Goal: Download file/media: Download file/media

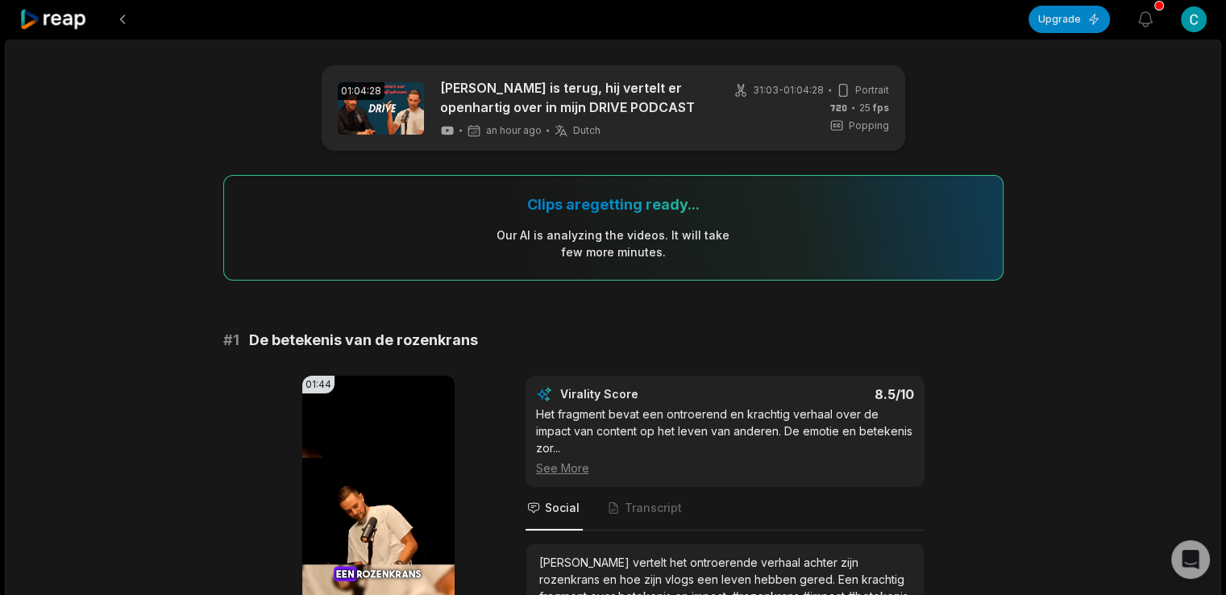
scroll to position [269, 0]
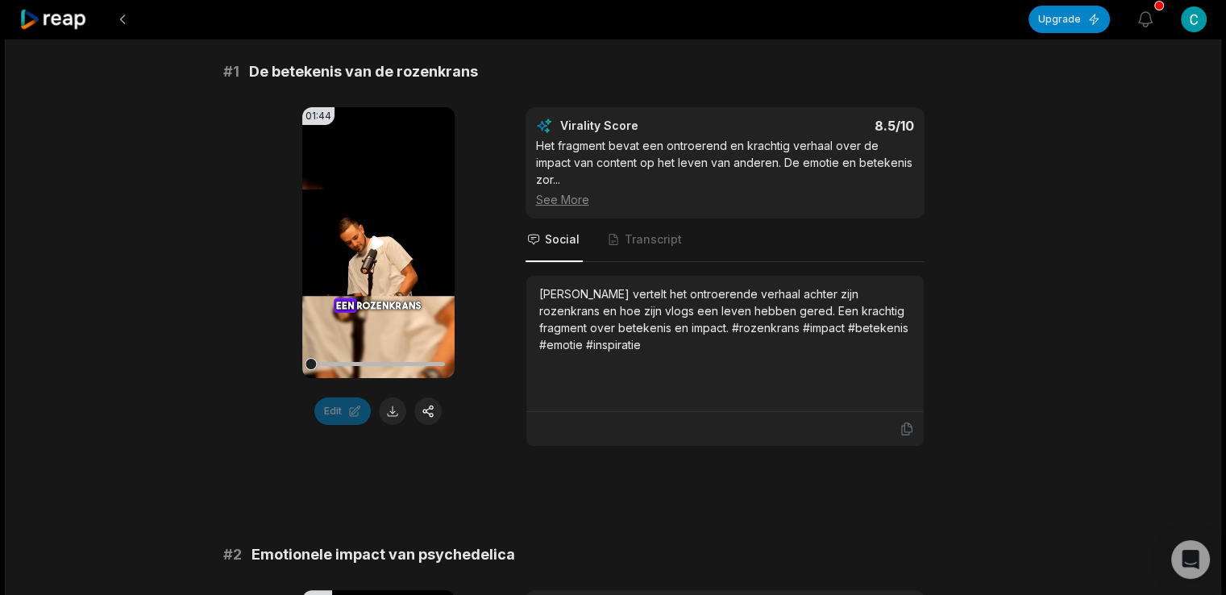
click at [334, 309] on video "Your browser does not support mp4 format." at bounding box center [378, 242] width 152 height 271
click at [522, 277] on div "01:44 Your browser does not support mp4 format. Edit Virality Score 8.5 /10 Het…" at bounding box center [613, 276] width 781 height 339
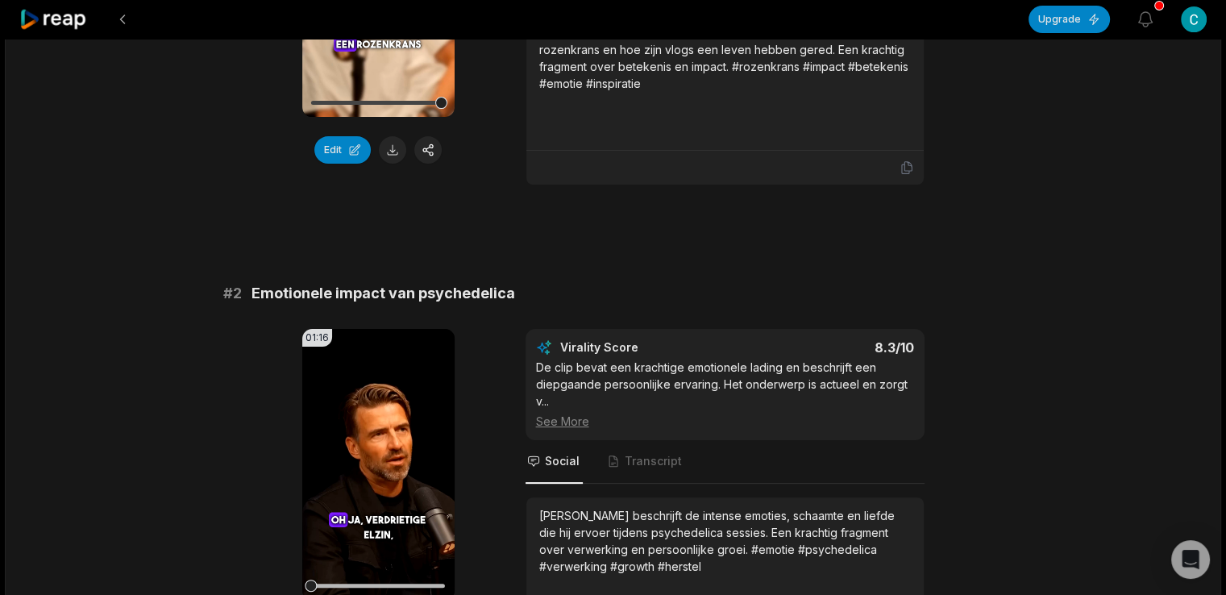
scroll to position [677, 0]
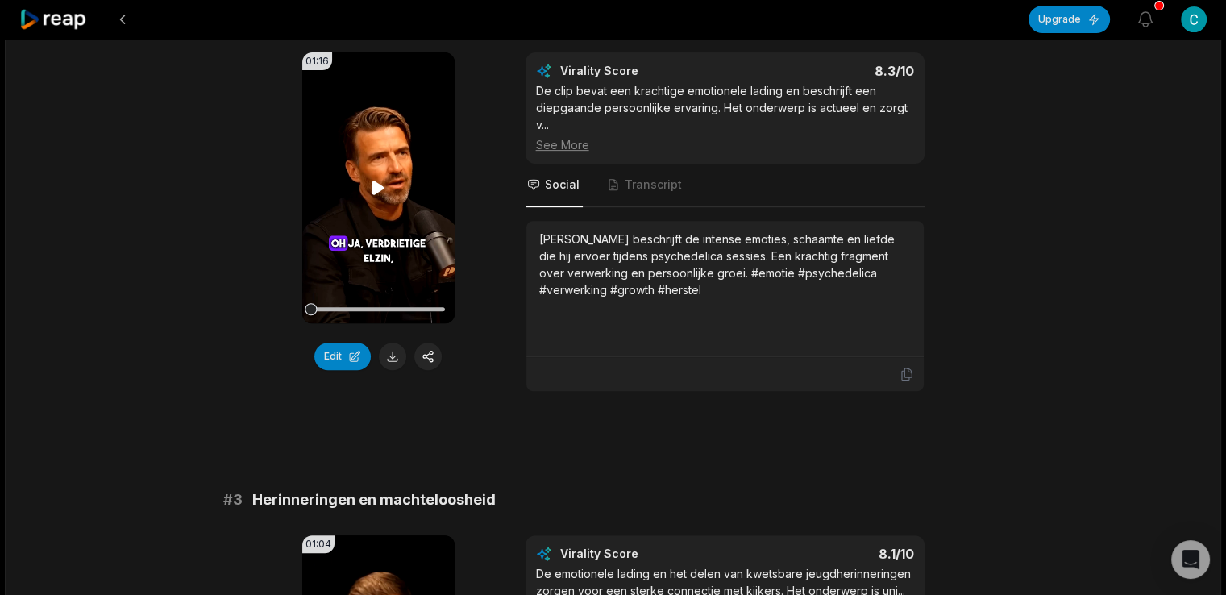
click at [381, 181] on icon at bounding box center [379, 188] width 12 height 14
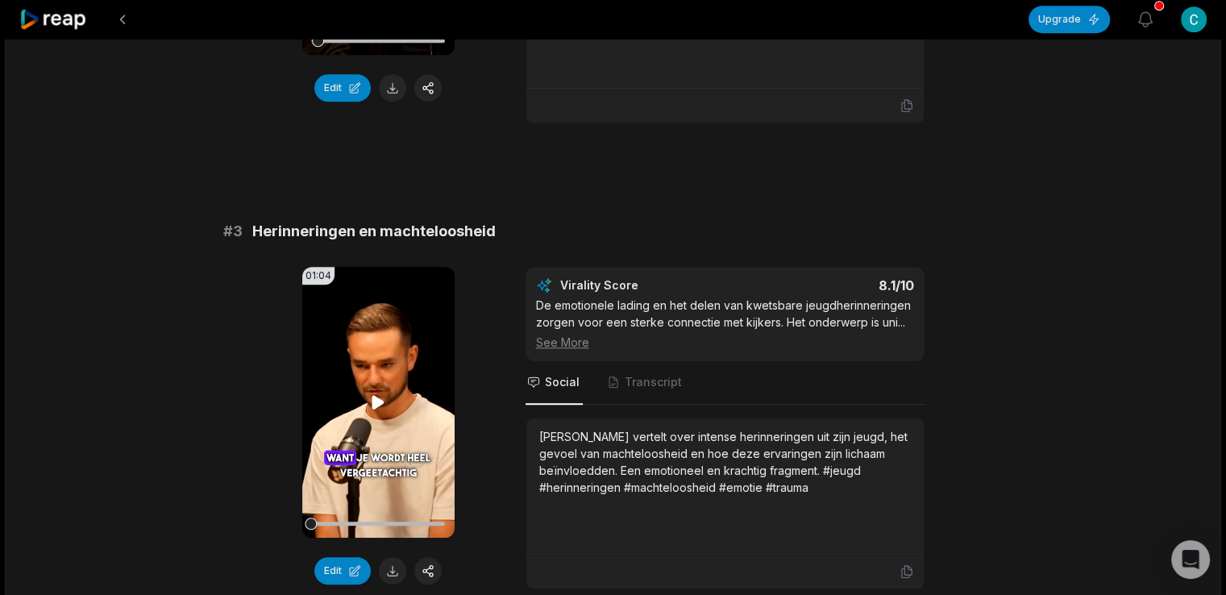
click at [378, 393] on icon at bounding box center [377, 402] width 19 height 19
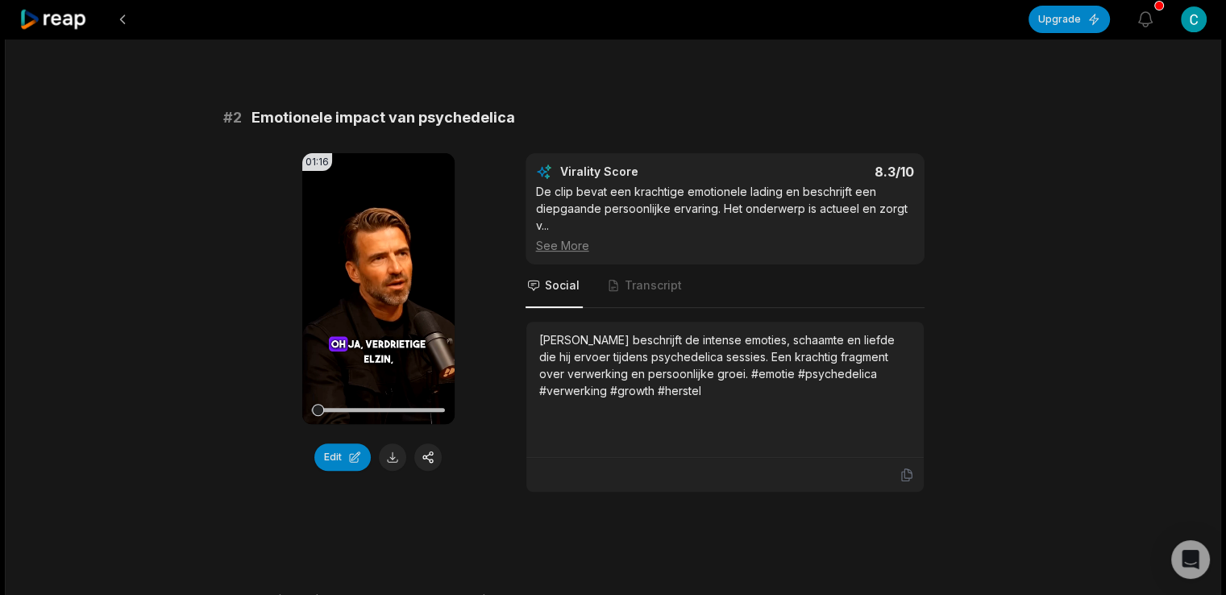
scroll to position [0, 0]
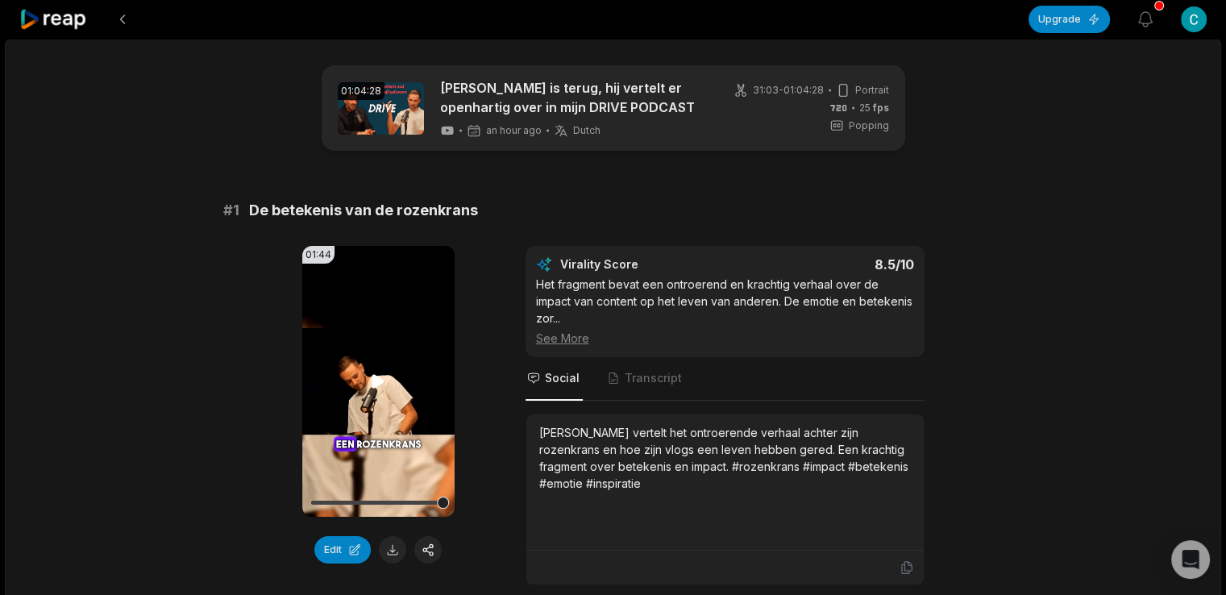
click at [373, 378] on icon at bounding box center [379, 381] width 12 height 14
click at [372, 378] on icon at bounding box center [377, 381] width 19 height 19
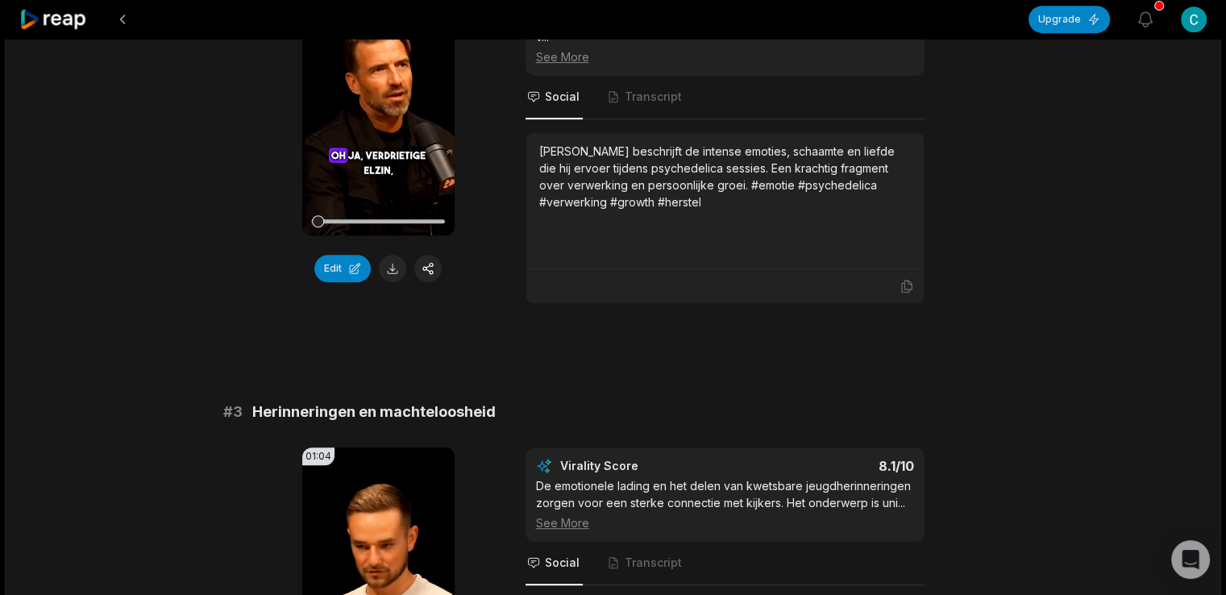
scroll to position [1075, 0]
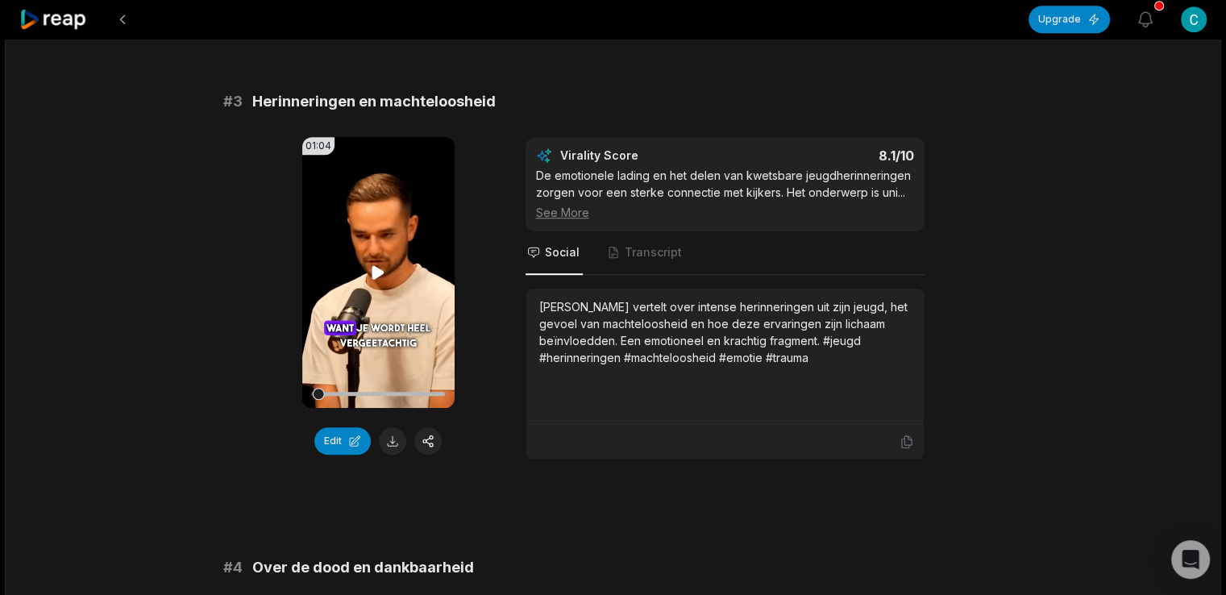
click at [379, 239] on video "Your browser does not support mp4 format." at bounding box center [378, 272] width 152 height 271
click at [379, 263] on icon at bounding box center [377, 272] width 19 height 19
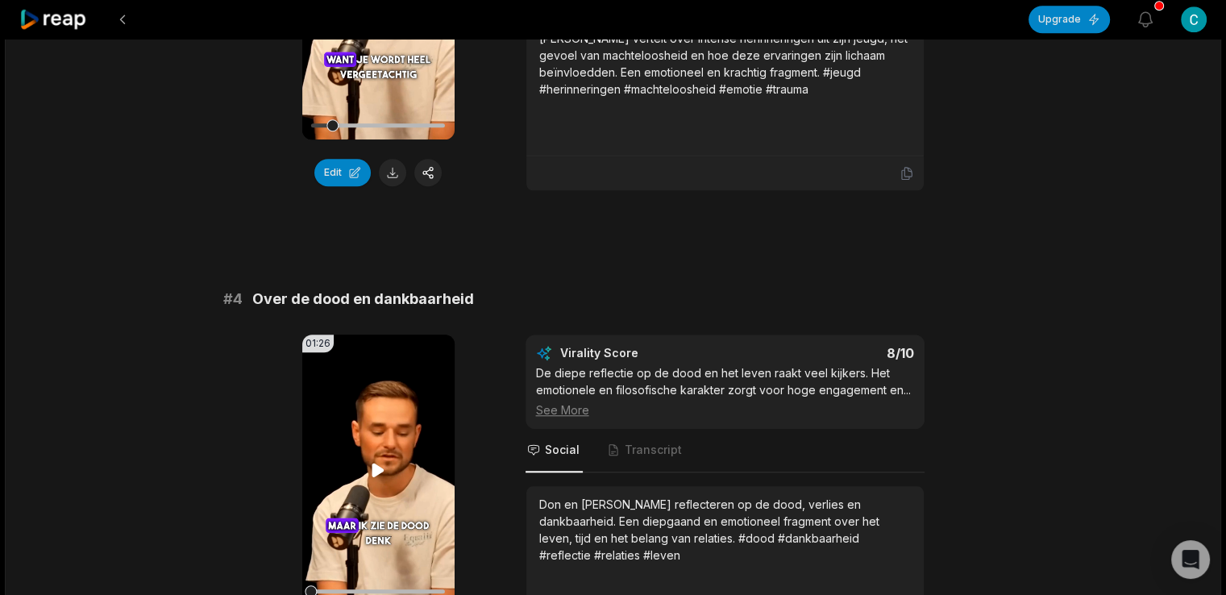
click at [384, 460] on icon at bounding box center [377, 469] width 19 height 19
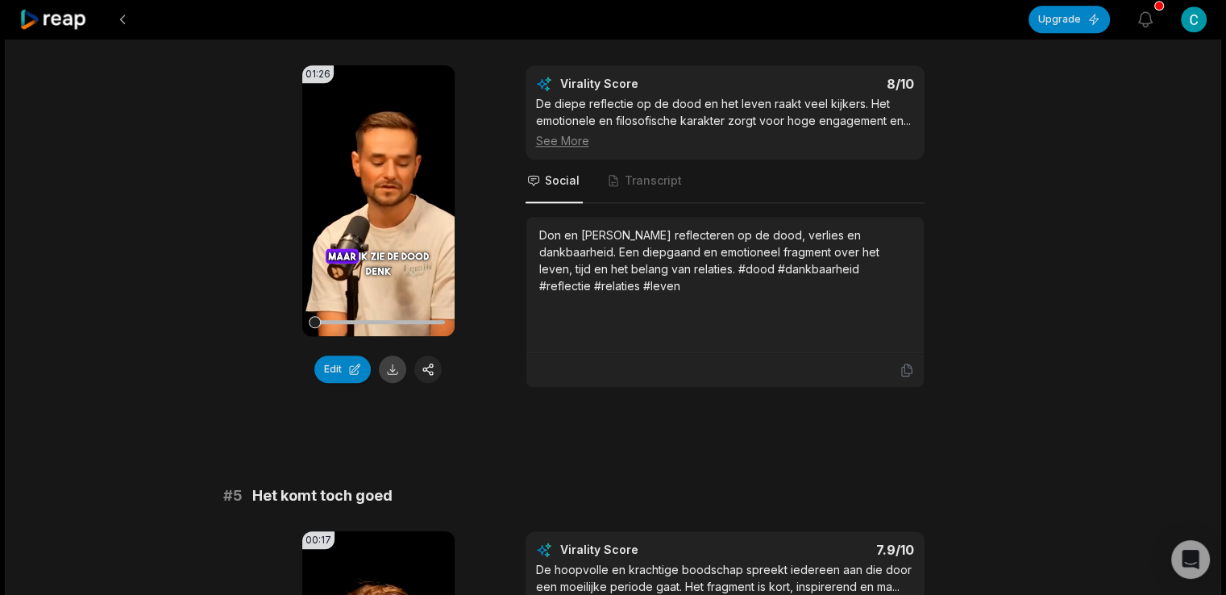
click at [396, 356] on button at bounding box center [392, 369] width 27 height 27
click at [384, 191] on icon at bounding box center [377, 200] width 19 height 19
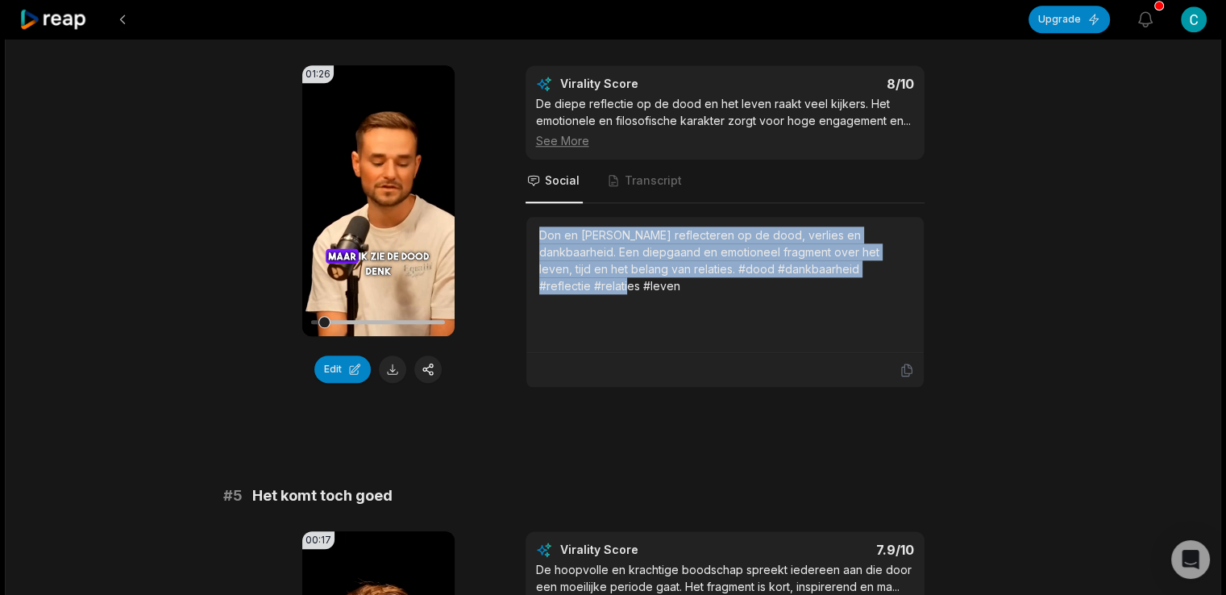
drag, startPoint x: 893, startPoint y: 254, endPoint x: 519, endPoint y: 210, distance: 376.8
click at [519, 210] on div "01:26 Your browser does not support mp4 format. Edit Virality Score 8 /10 De di…" at bounding box center [613, 226] width 781 height 323
copy div "Don en [PERSON_NAME] reflecteren op de dood, verlies en dankbaarheid. Een diepg…"
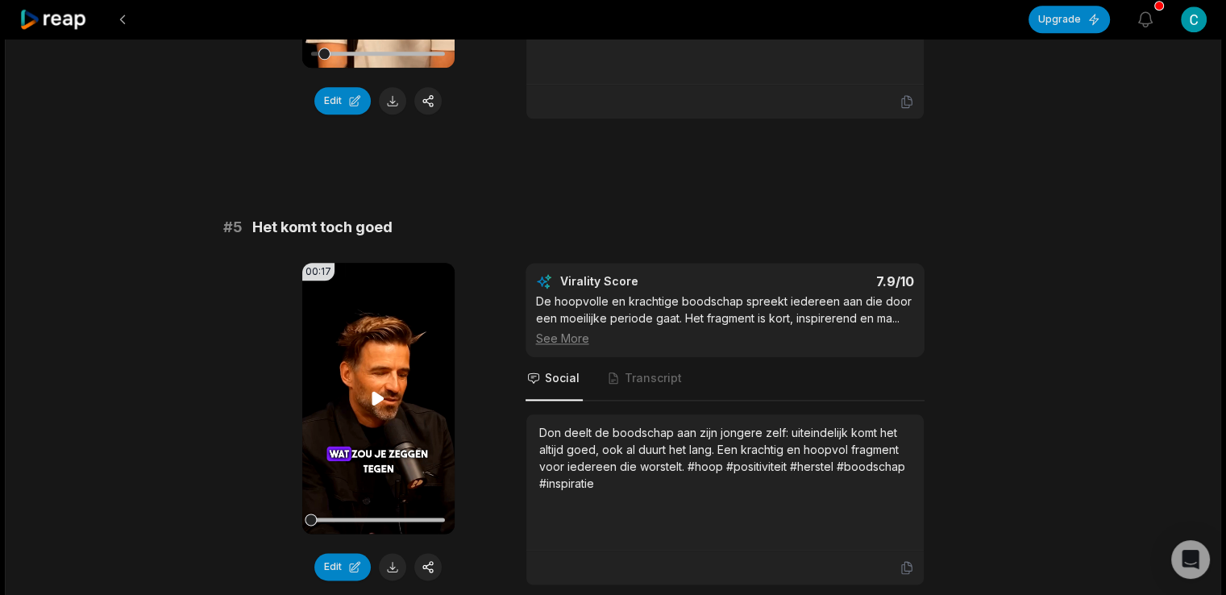
click at [381, 389] on icon at bounding box center [377, 398] width 19 height 19
click at [392, 553] on button at bounding box center [392, 566] width 27 height 27
click at [624, 452] on div "Don deelt de boodschap aan zijn jongere zelf: uiteindelijk komt het altijd goed…" at bounding box center [725, 458] width 372 height 68
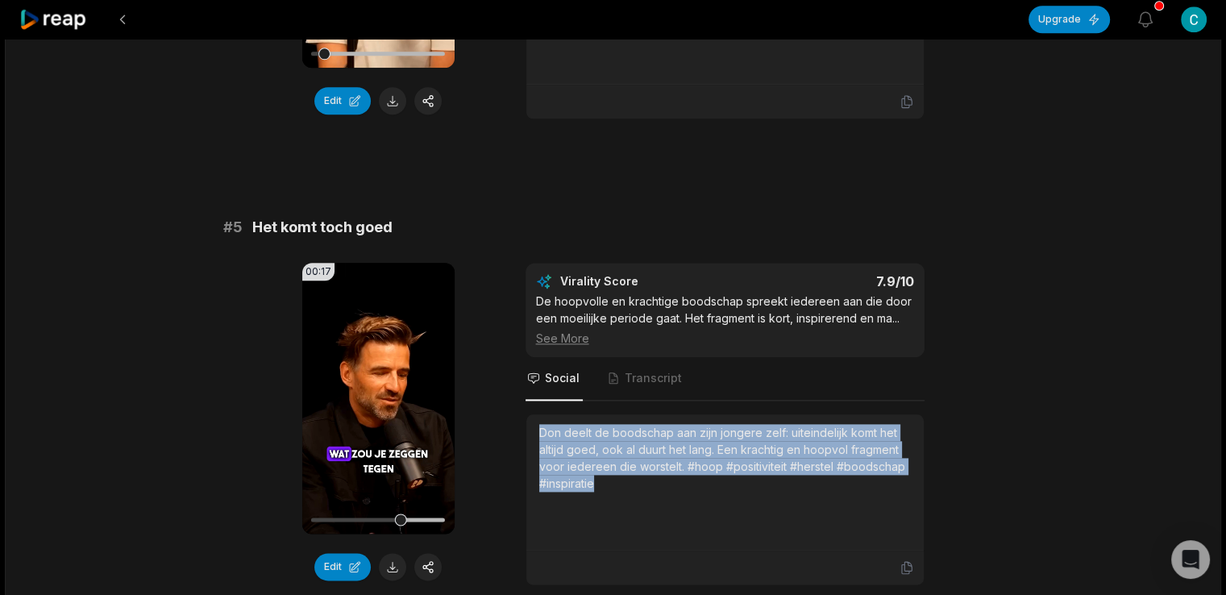
drag, startPoint x: 638, startPoint y: 456, endPoint x: 521, endPoint y: 410, distance: 125.6
click at [521, 410] on div "00:17 Your browser does not support mp4 format. Edit Virality Score 7.9 /10 De …" at bounding box center [613, 424] width 781 height 323
copy div "Don deelt de boodschap aan zijn jongere zelf: uiteindelijk komt het altijd goed…"
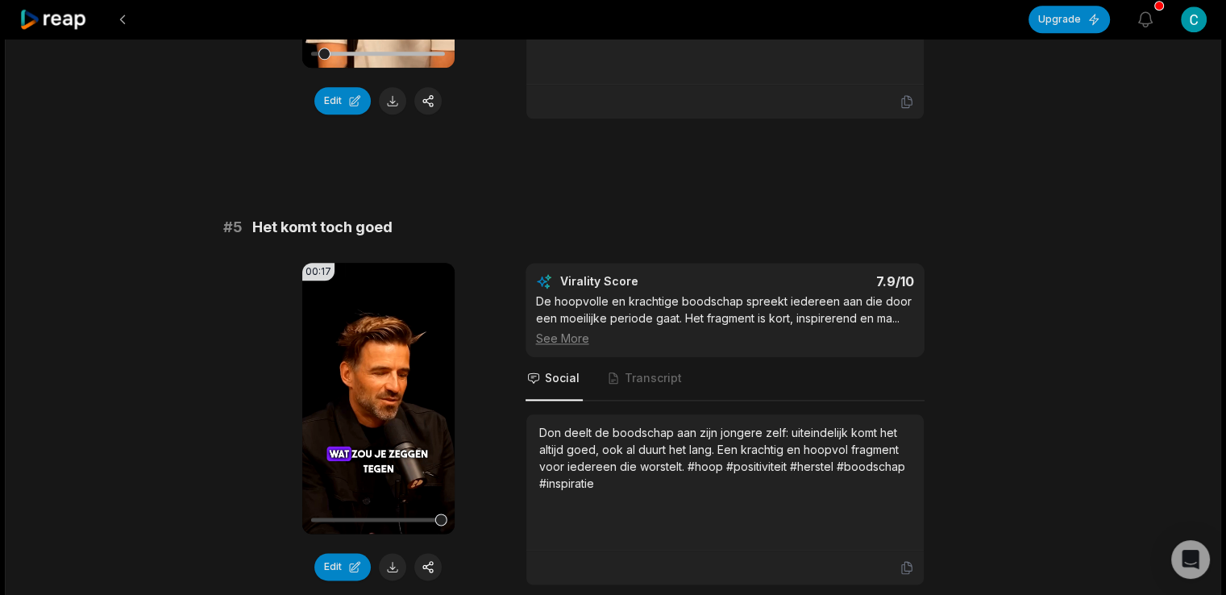
click at [550, 330] on div "See More" at bounding box center [725, 338] width 378 height 17
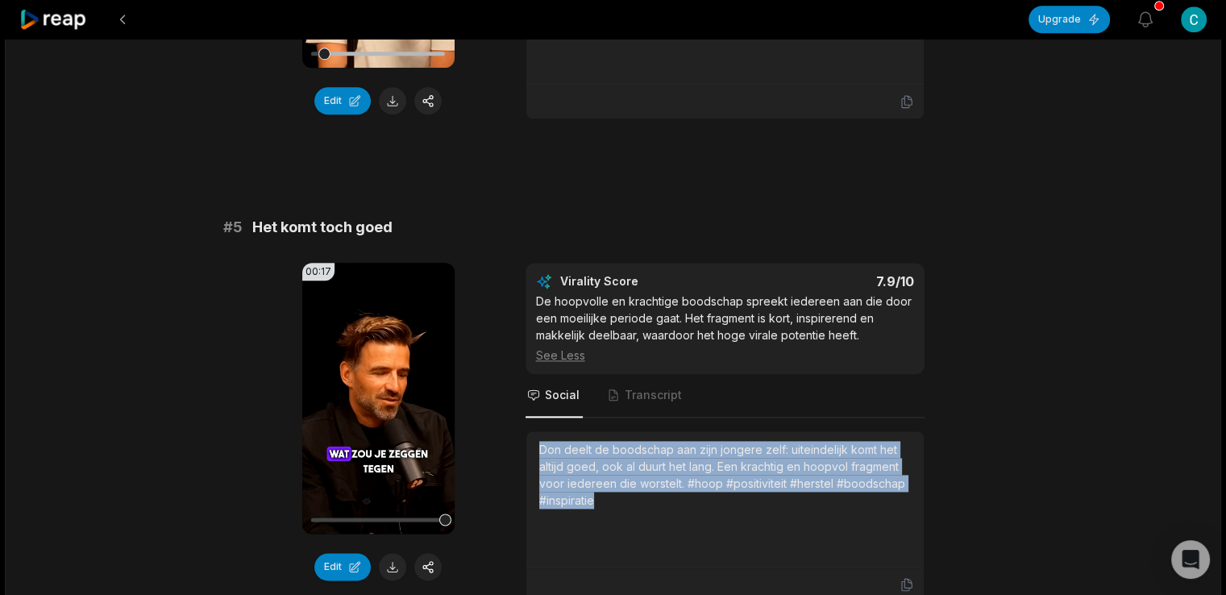
drag, startPoint x: 615, startPoint y: 475, endPoint x: 503, endPoint y: 399, distance: 135.3
click at [503, 399] on div "00:17 Your browser does not support mp4 format. Edit Virality Score 7.9 /10 De …" at bounding box center [613, 432] width 781 height 339
copy div "Don deelt de boodschap aan zijn jongere zelf: uiteindelijk komt het altijd goed…"
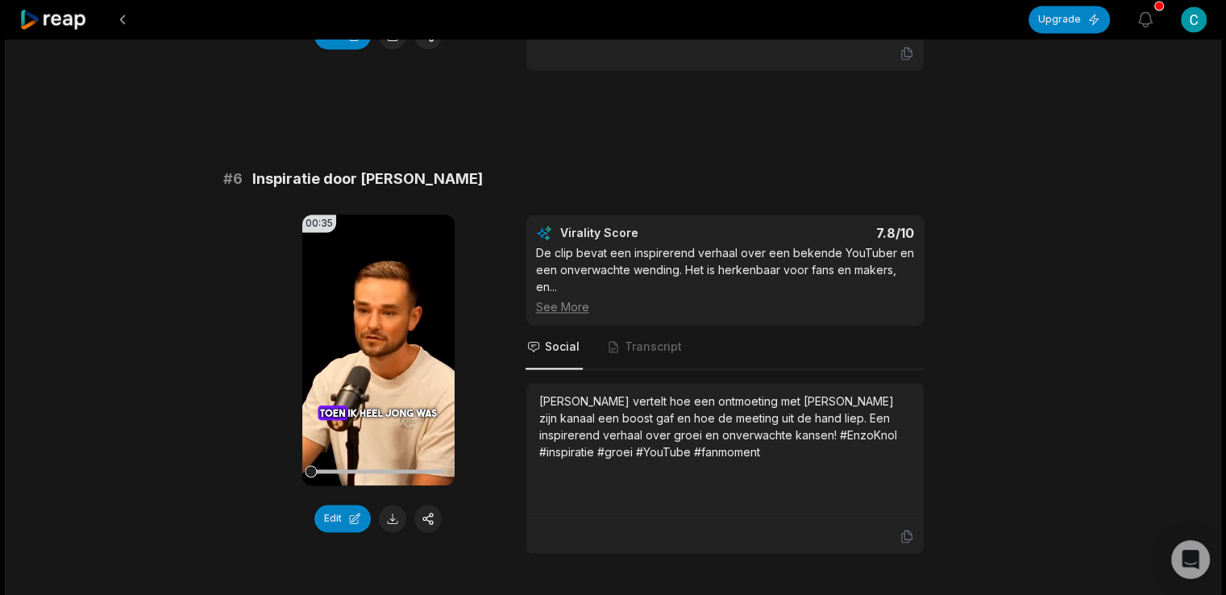
scroll to position [2419, 0]
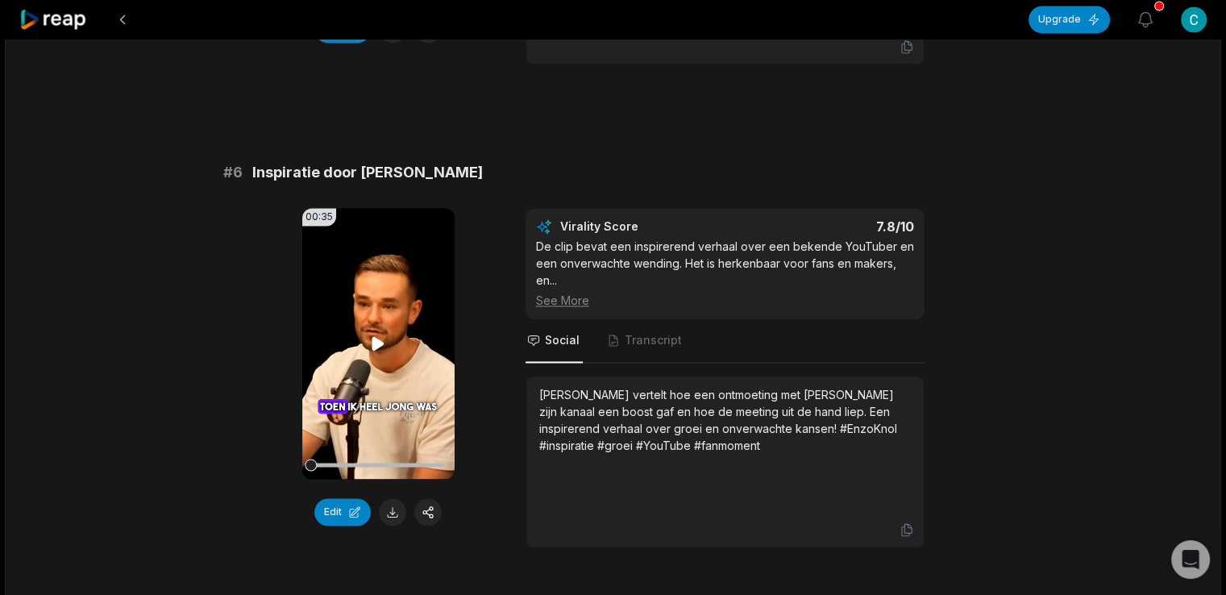
click at [374, 336] on icon at bounding box center [379, 343] width 12 height 14
click at [384, 334] on icon at bounding box center [377, 343] width 19 height 19
drag, startPoint x: 330, startPoint y: 447, endPoint x: 305, endPoint y: 460, distance: 28.1
click at [305, 460] on div "00:35 Your browser does not support mp4 format. Edit" at bounding box center [378, 377] width 152 height 339
click at [370, 334] on icon at bounding box center [377, 343] width 19 height 19
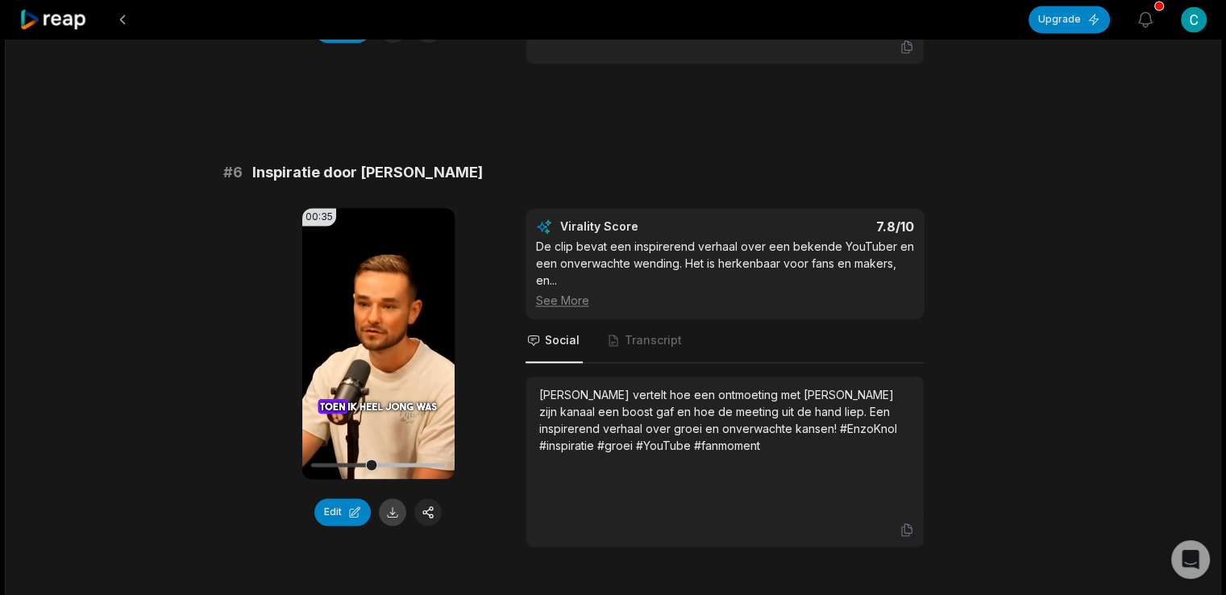
click at [399, 498] on button at bounding box center [392, 511] width 27 height 27
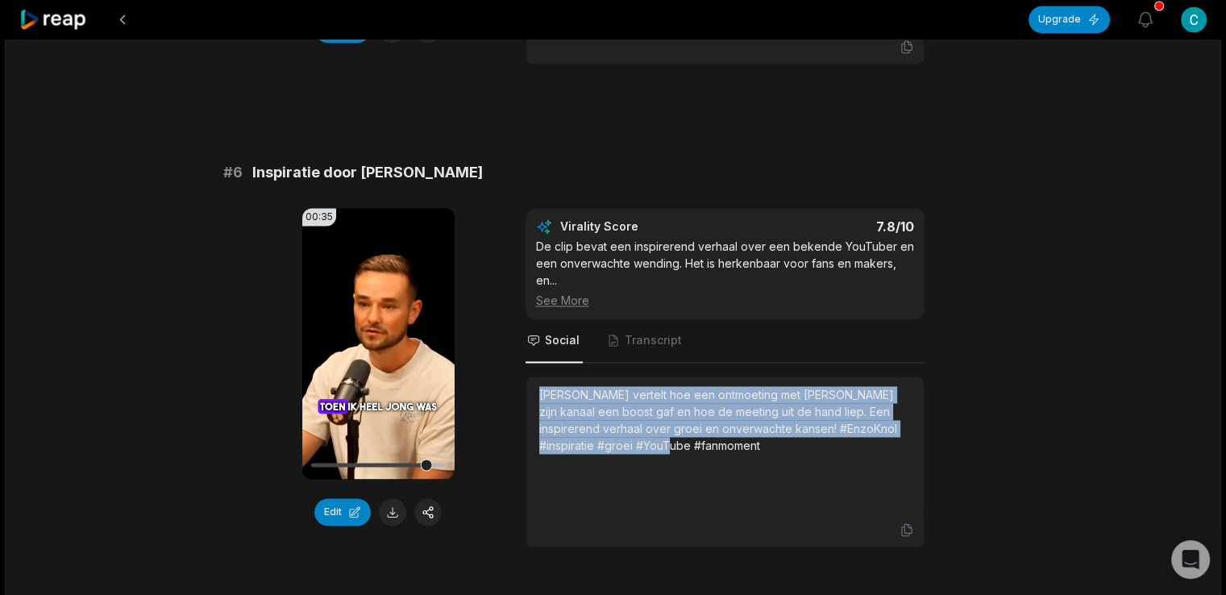
drag, startPoint x: 662, startPoint y: 420, endPoint x: 526, endPoint y: 377, distance: 143.1
click at [527, 377] on div "[PERSON_NAME] vertelt hoe een ontmoeting met [PERSON_NAME] zijn kanaal een boos…" at bounding box center [726, 445] width 398 height 136
copy div "[PERSON_NAME] vertelt hoe een ontmoeting met [PERSON_NAME] zijn kanaal een boos…"
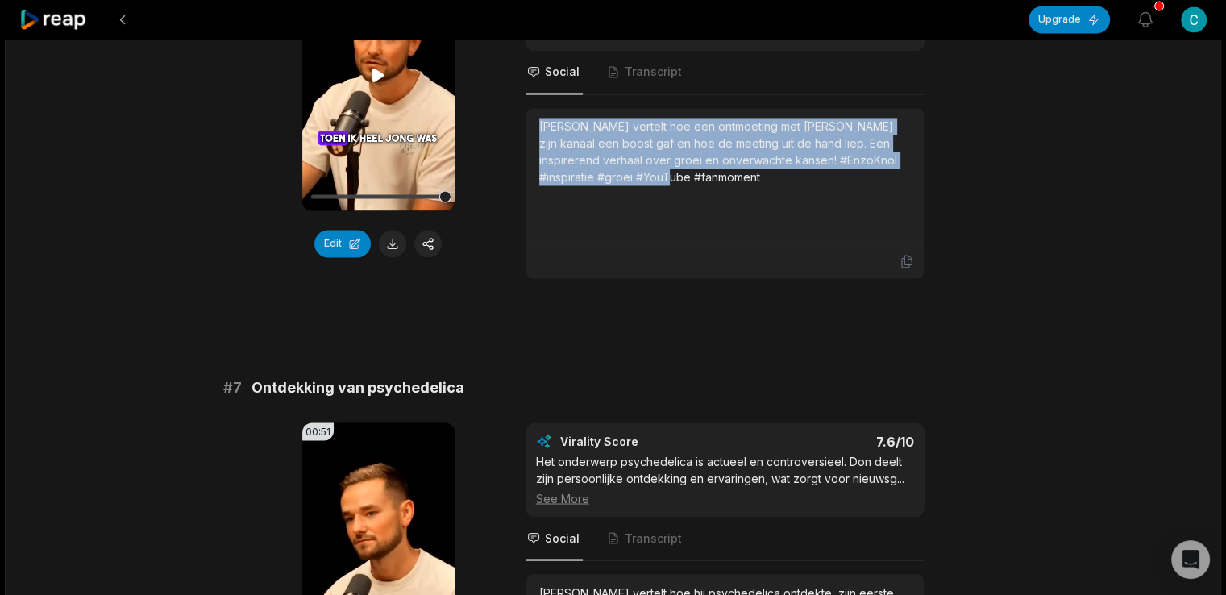
scroll to position [2956, 0]
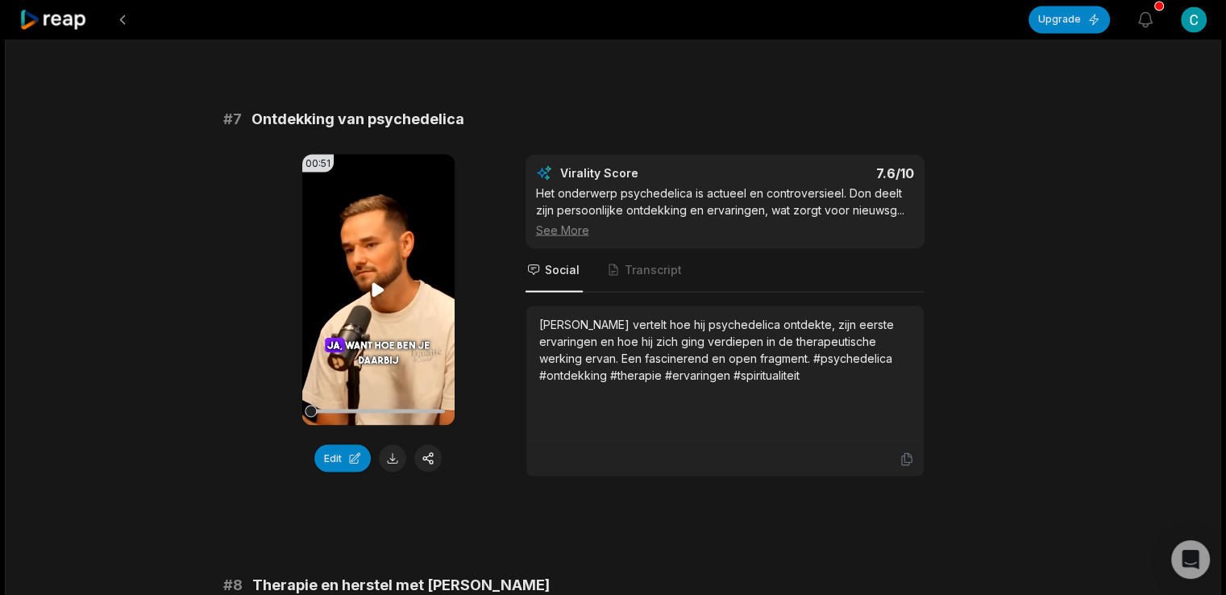
click at [381, 295] on video "Your browser does not support mp4 format." at bounding box center [378, 289] width 152 height 271
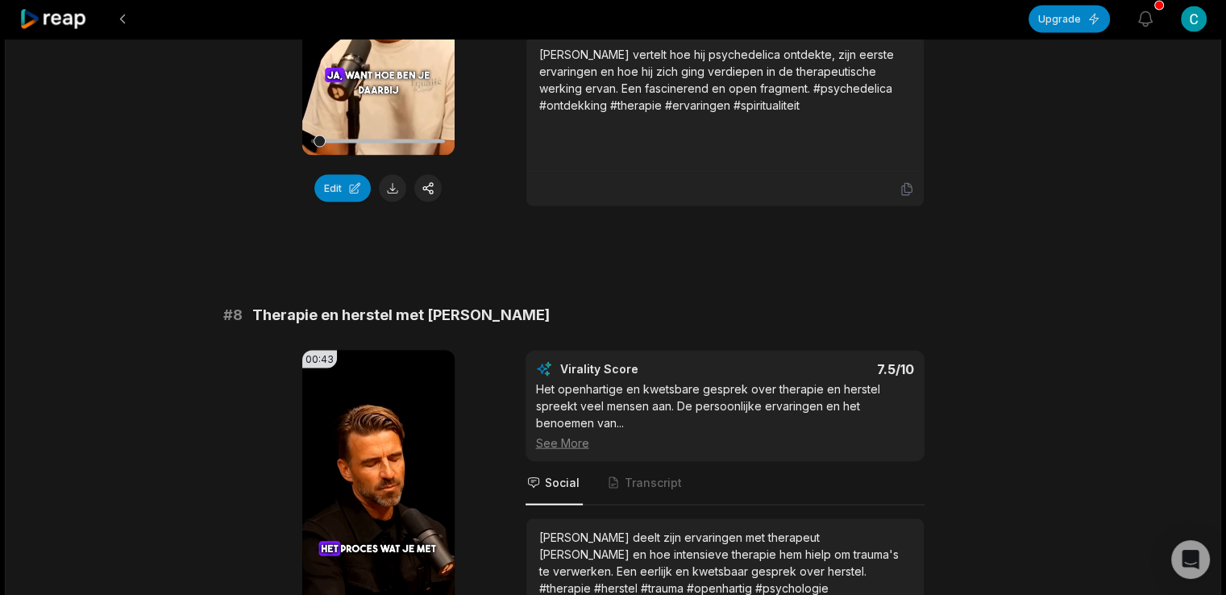
scroll to position [3494, 0]
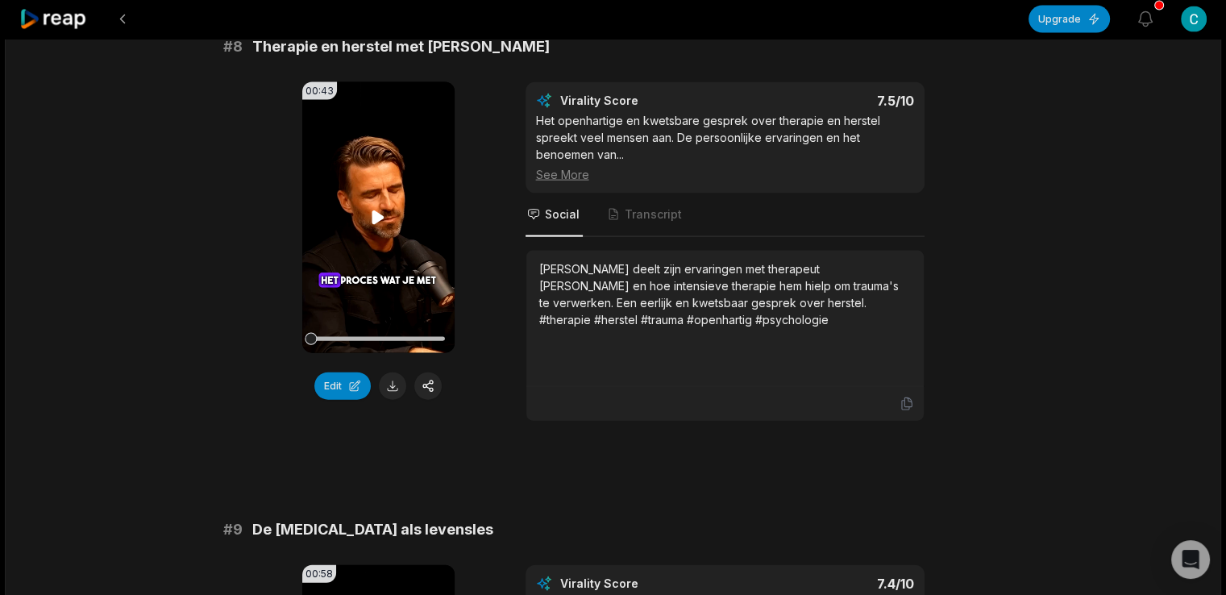
click at [376, 202] on video "Your browser does not support mp4 format." at bounding box center [378, 217] width 152 height 271
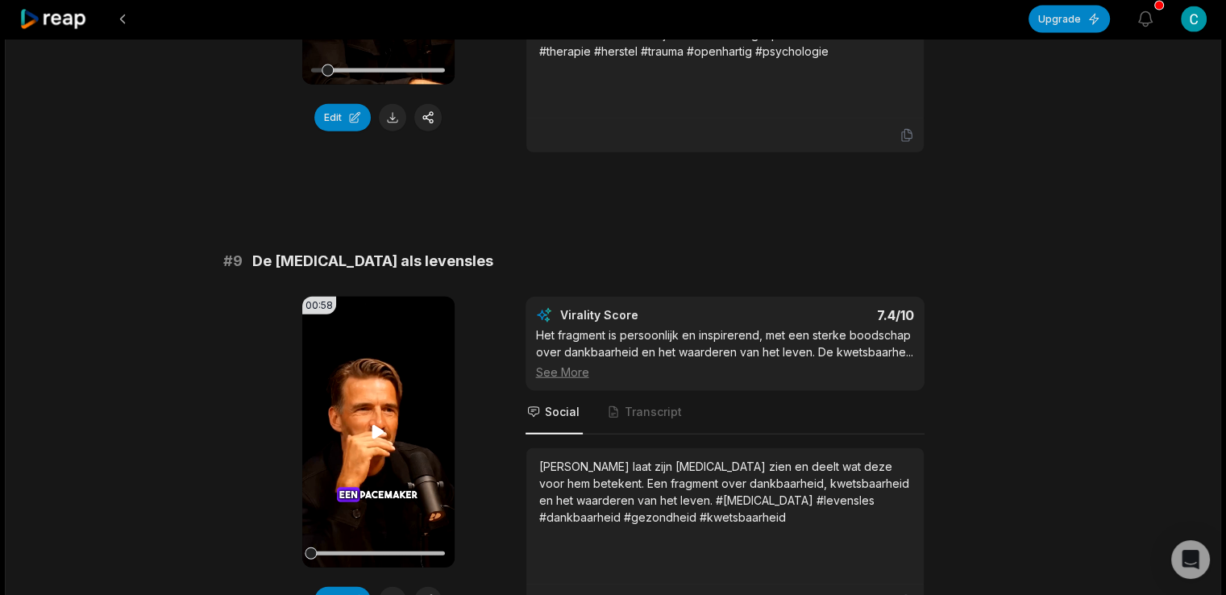
click at [393, 407] on video "Your browser does not support mp4 format." at bounding box center [378, 432] width 152 height 271
click at [399, 587] on button at bounding box center [392, 600] width 27 height 27
click at [374, 423] on icon at bounding box center [377, 432] width 19 height 19
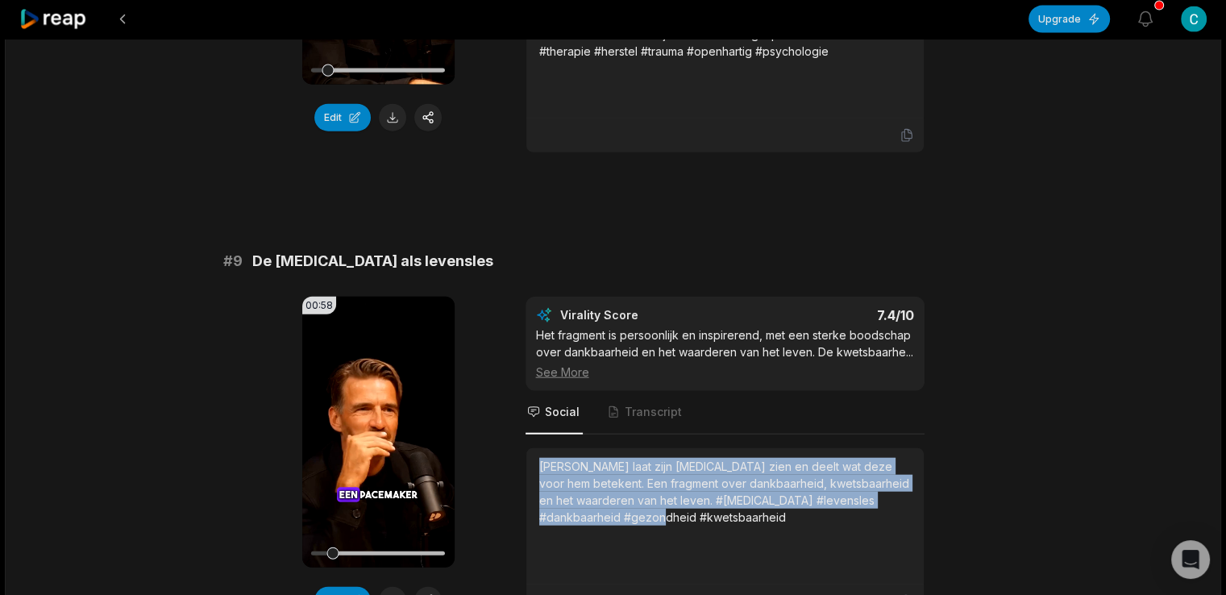
drag, startPoint x: 632, startPoint y: 489, endPoint x: 522, endPoint y: 435, distance: 123.3
click at [522, 435] on div "00:58 Your browser does not support mp4 format. Edit Virality Score 7.4 /10 Het…" at bounding box center [613, 458] width 781 height 323
copy div "[PERSON_NAME] laat zijn [MEDICAL_DATA] zien en deelt wat deze voor hem betekent…"
click at [372, 327] on video "Your browser does not support mp4 format." at bounding box center [378, 432] width 152 height 271
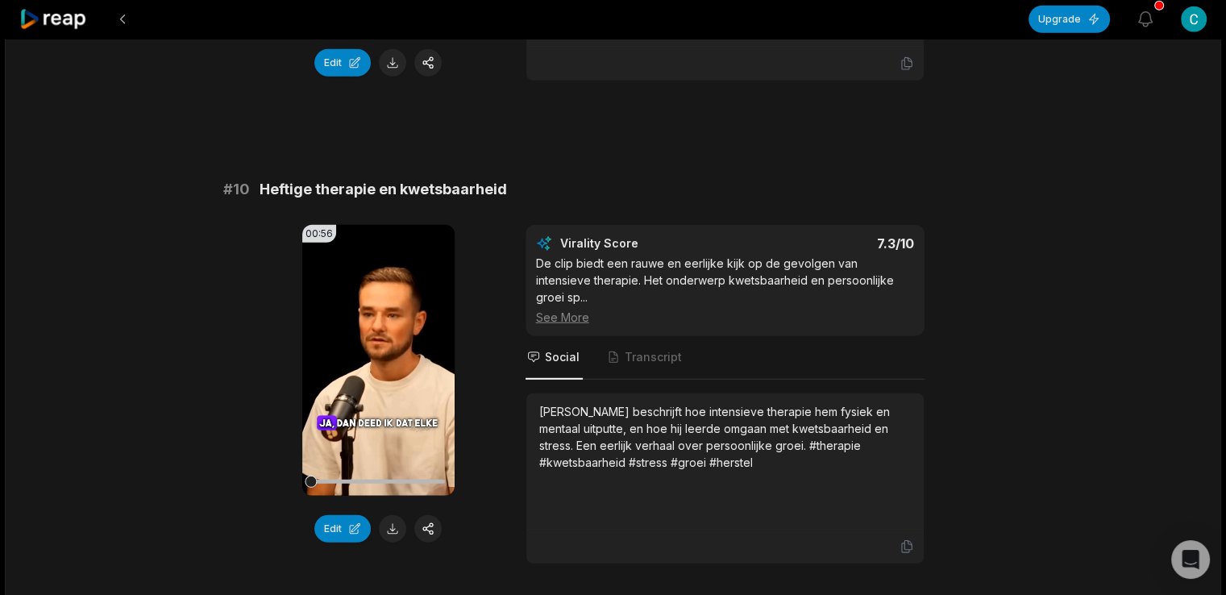
click at [391, 329] on video "Your browser does not support mp4 format." at bounding box center [378, 360] width 152 height 271
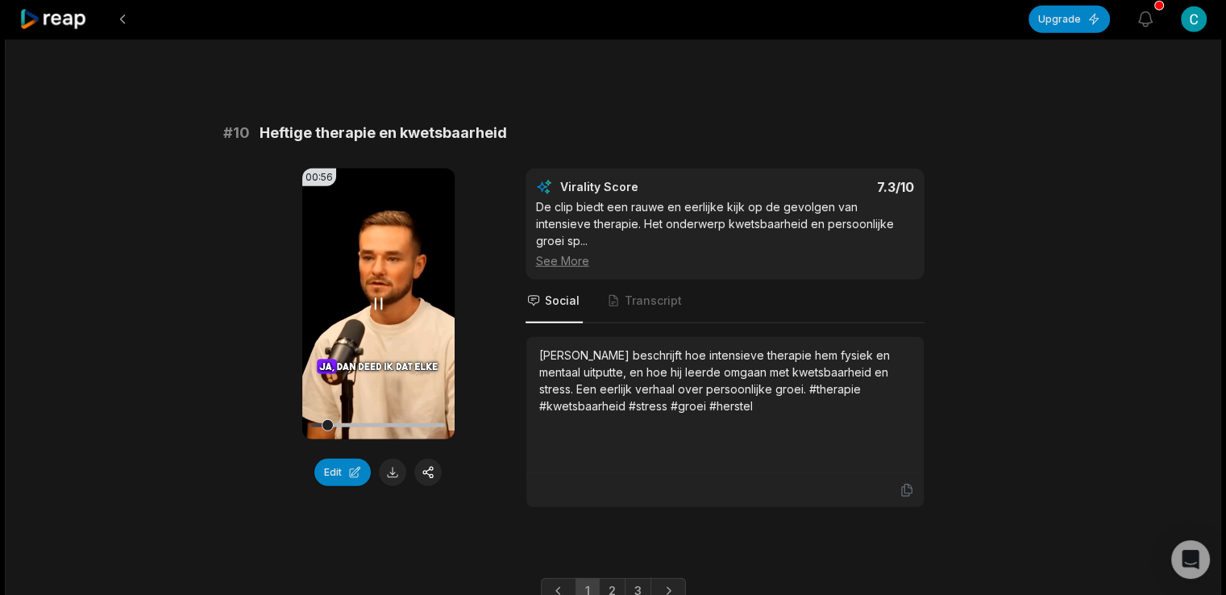
scroll to position [4385, 0]
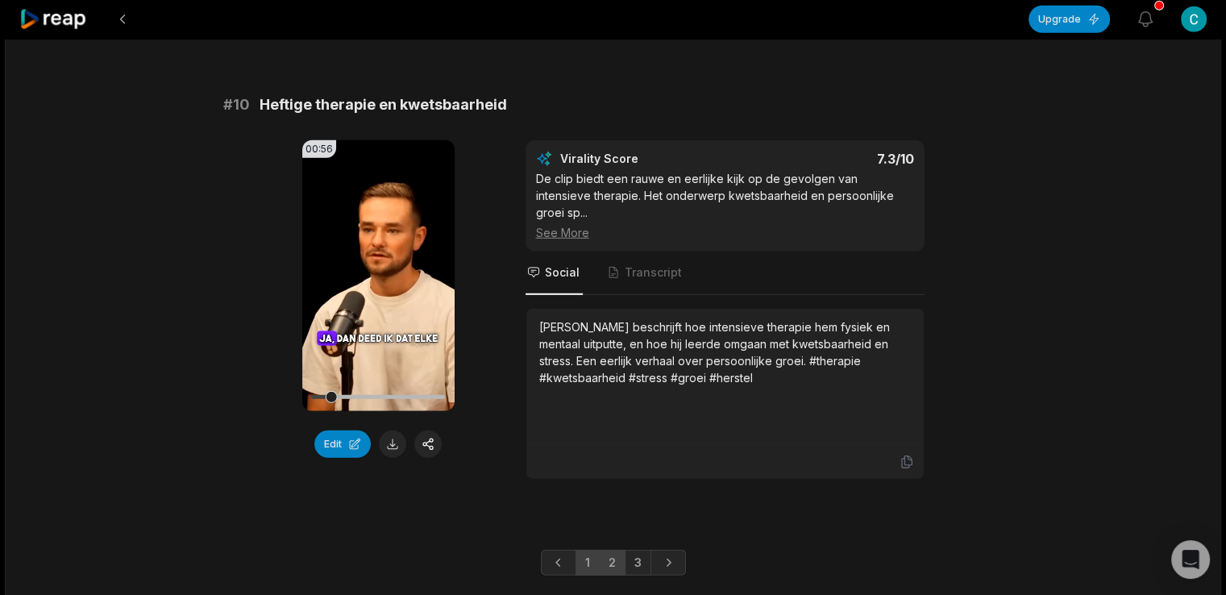
click at [616, 550] on link "2" at bounding box center [612, 563] width 27 height 26
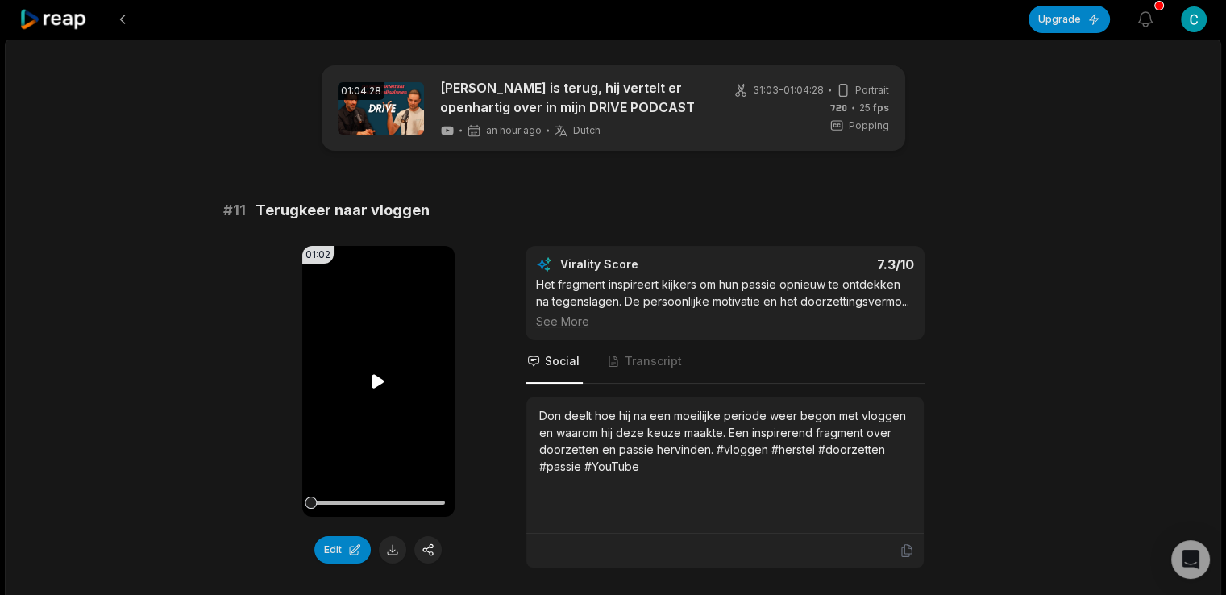
click at [373, 376] on icon at bounding box center [379, 381] width 12 height 14
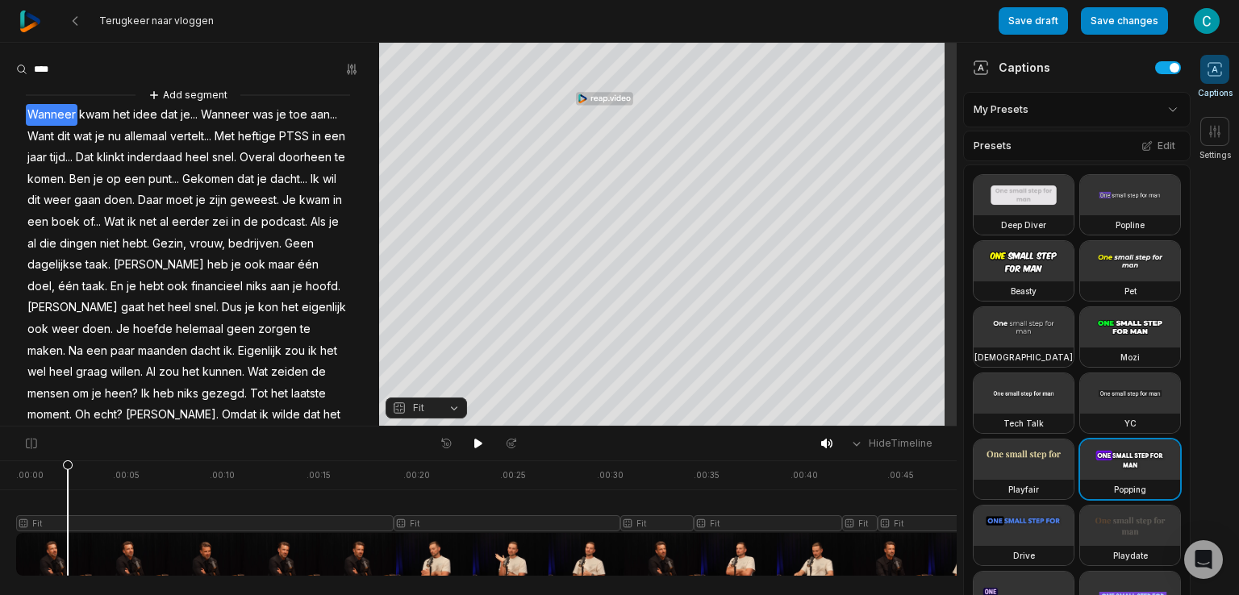
drag, startPoint x: 22, startPoint y: 552, endPoint x: 69, endPoint y: 546, distance: 47.2
click at [83, 552] on div at bounding box center [624, 517] width 1216 height 115
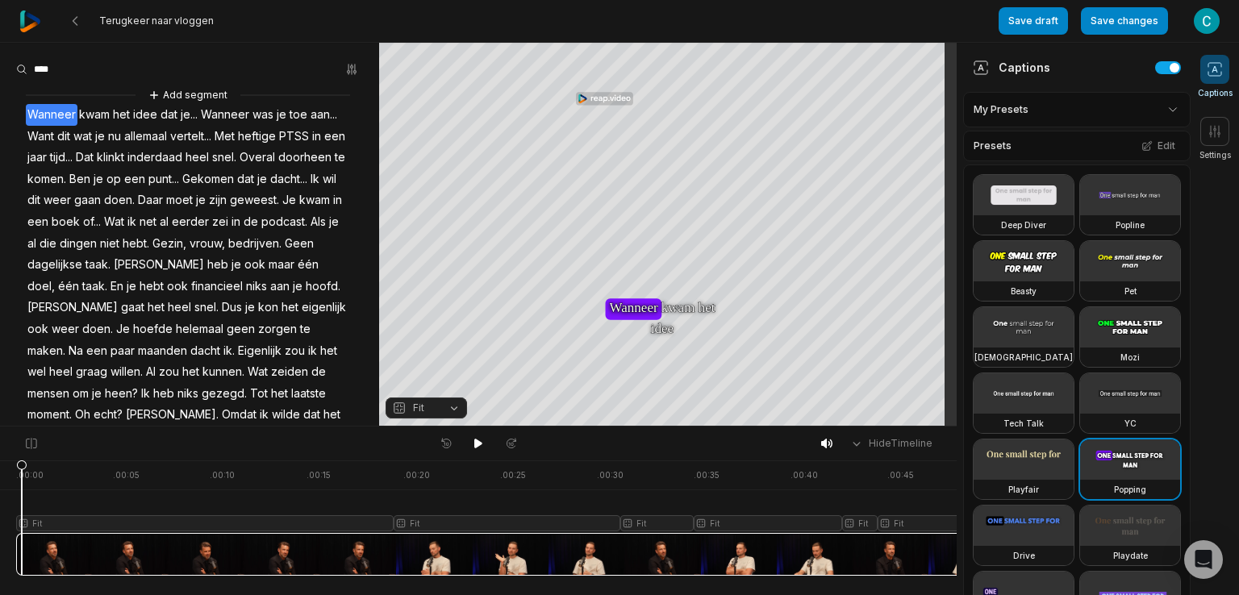
click at [22, 548] on div at bounding box center [624, 517] width 1216 height 115
click at [22, 548] on icon at bounding box center [21, 518] width 11 height 116
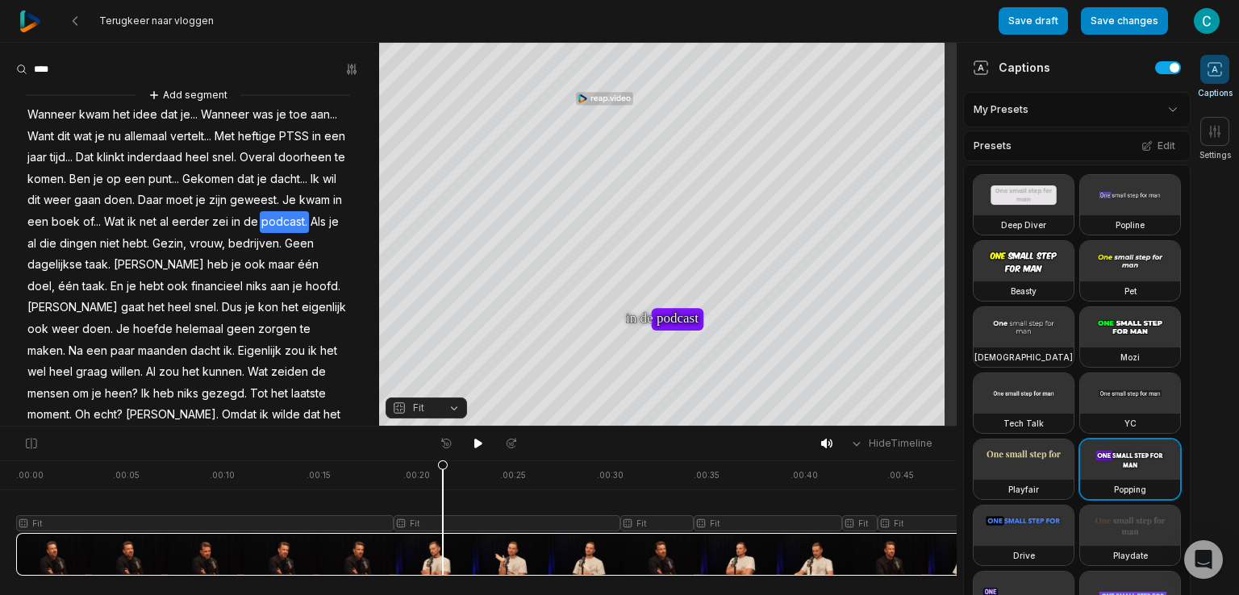
drag, startPoint x: 20, startPoint y: 547, endPoint x: 443, endPoint y: 556, distance: 422.6
click at [443, 556] on icon at bounding box center [442, 518] width 11 height 116
click at [485, 443] on button at bounding box center [478, 443] width 23 height 21
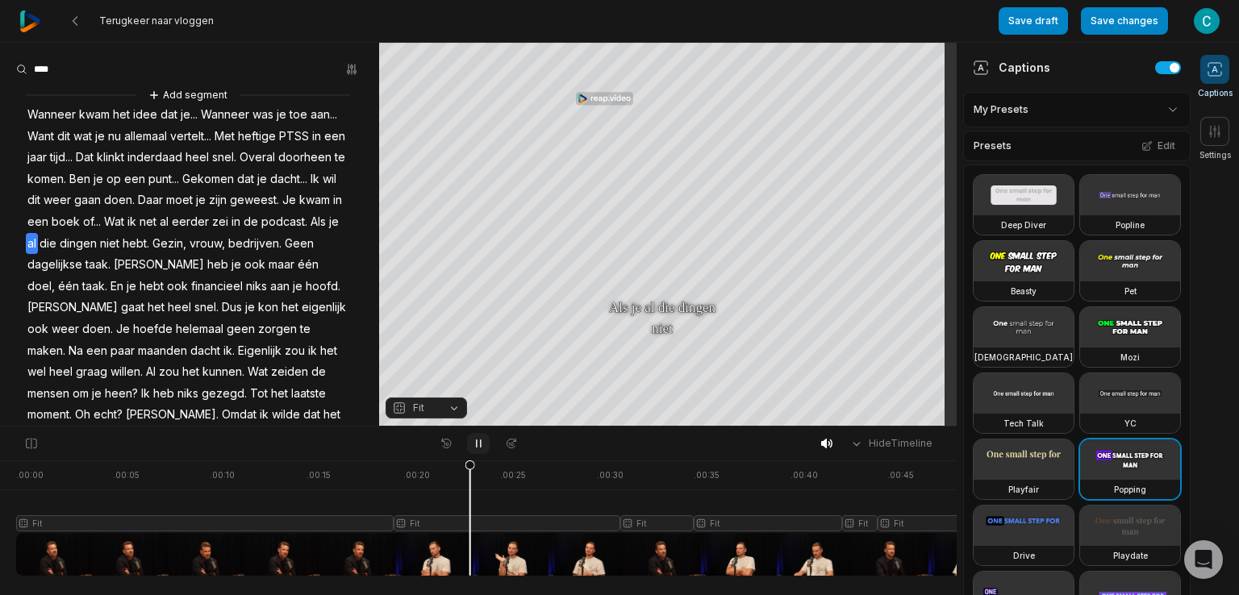
click at [480, 440] on icon at bounding box center [479, 443] width 4 height 7
click at [480, 439] on icon at bounding box center [478, 443] width 13 height 13
click at [480, 440] on icon at bounding box center [479, 443] width 4 height 7
click at [412, 475] on div at bounding box center [624, 517] width 1216 height 115
click at [395, 475] on div at bounding box center [624, 517] width 1216 height 115
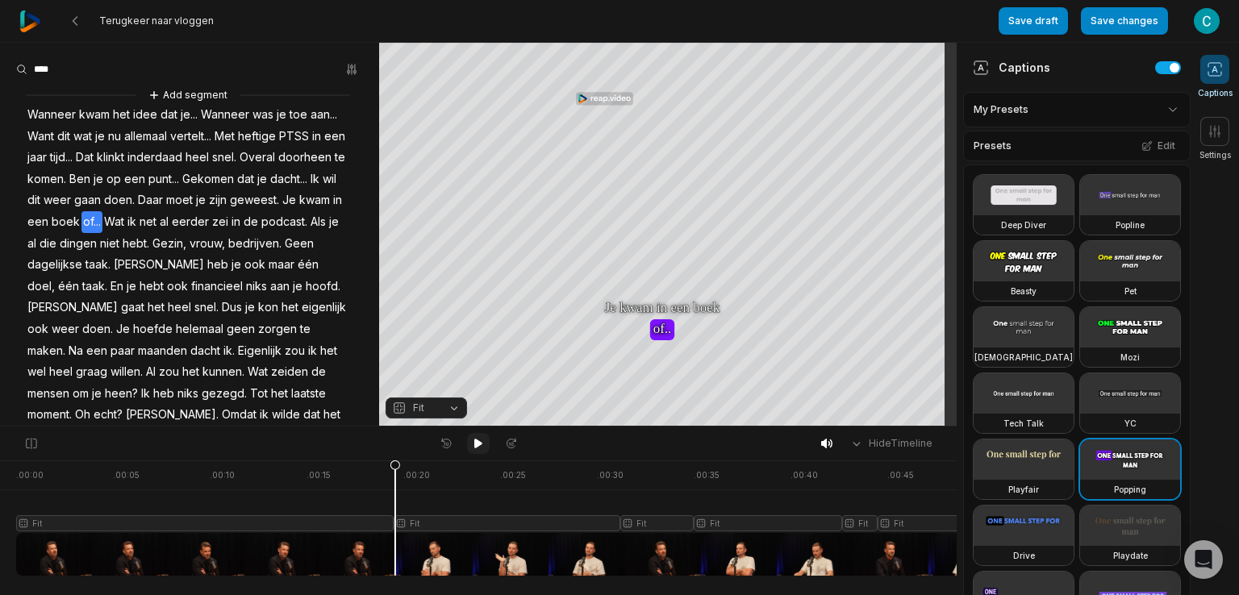
click at [481, 443] on icon at bounding box center [478, 443] width 13 height 13
click at [1211, 137] on icon at bounding box center [1214, 131] width 16 height 16
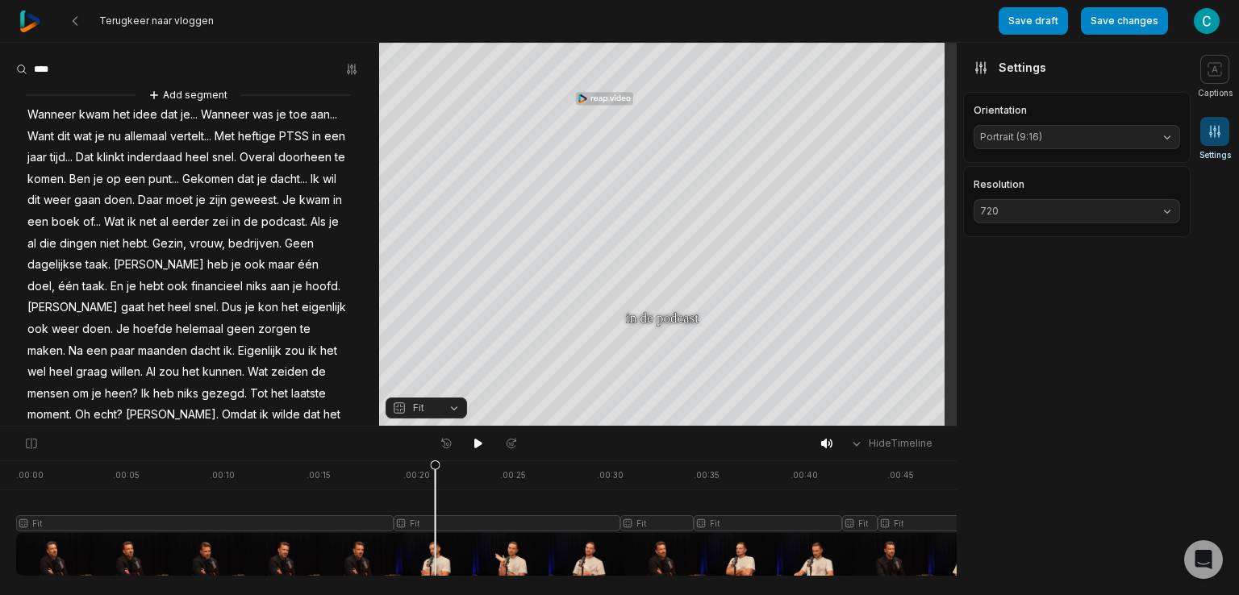
click at [1211, 137] on icon at bounding box center [1214, 131] width 16 height 16
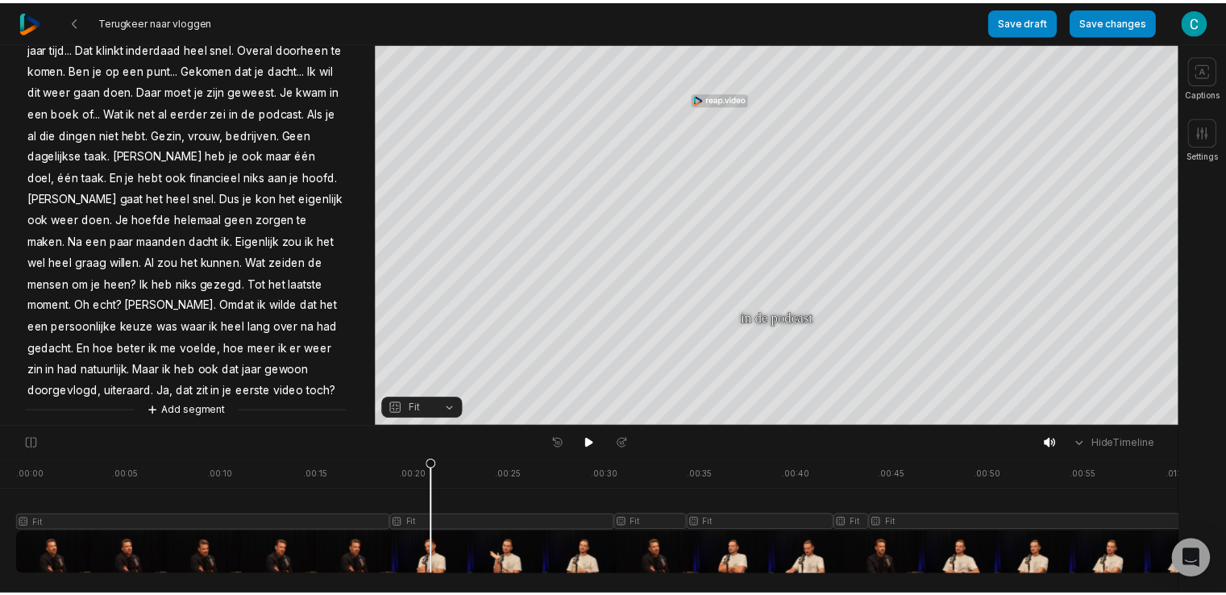
scroll to position [139, 0]
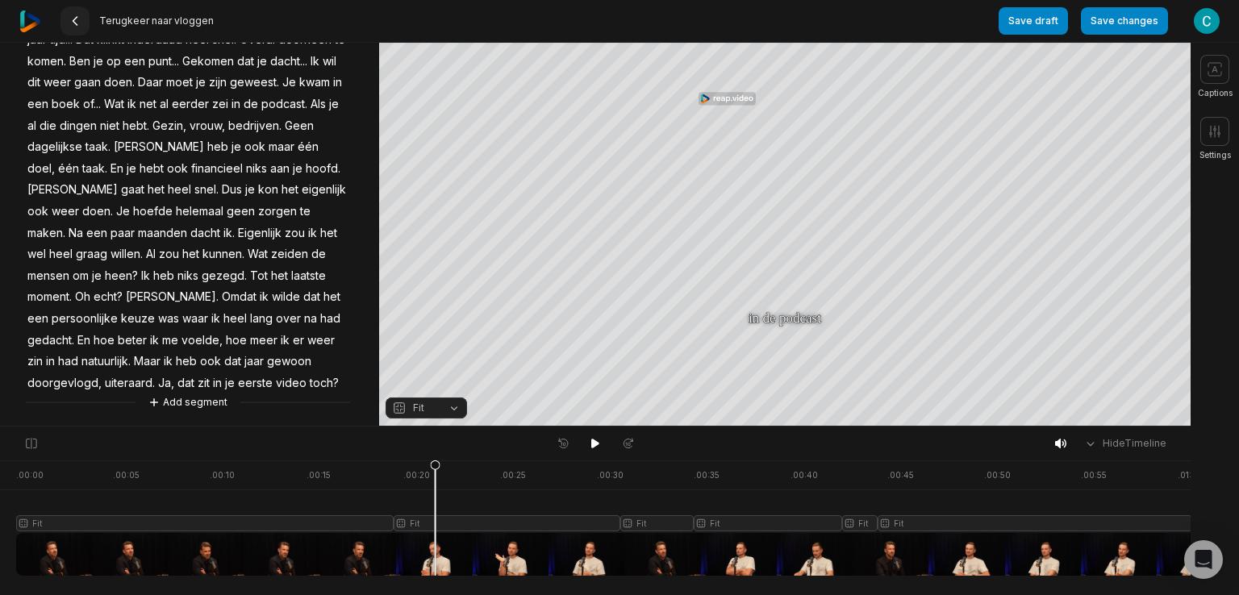
click at [83, 19] on button at bounding box center [74, 20] width 29 height 29
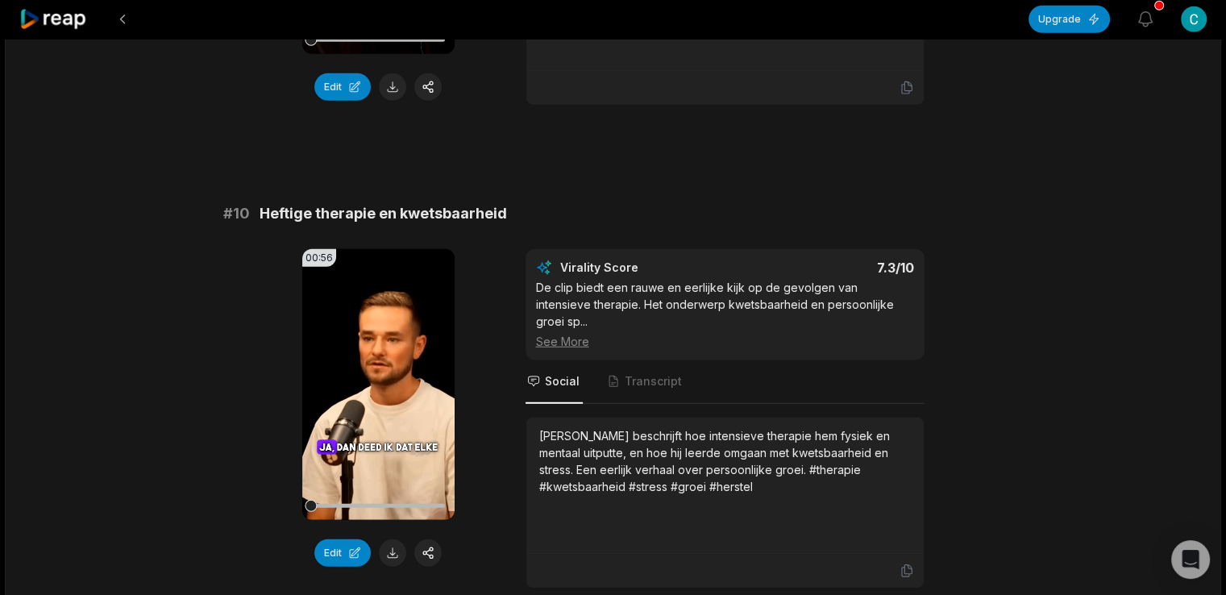
scroll to position [4368, 0]
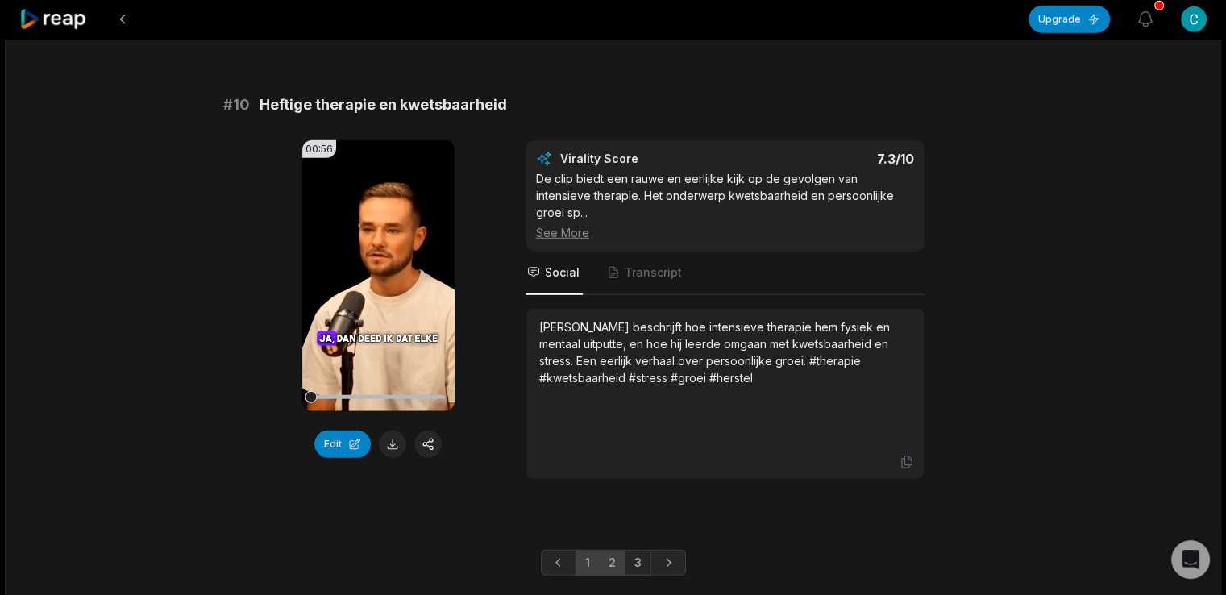
click at [616, 550] on link "2" at bounding box center [612, 563] width 27 height 26
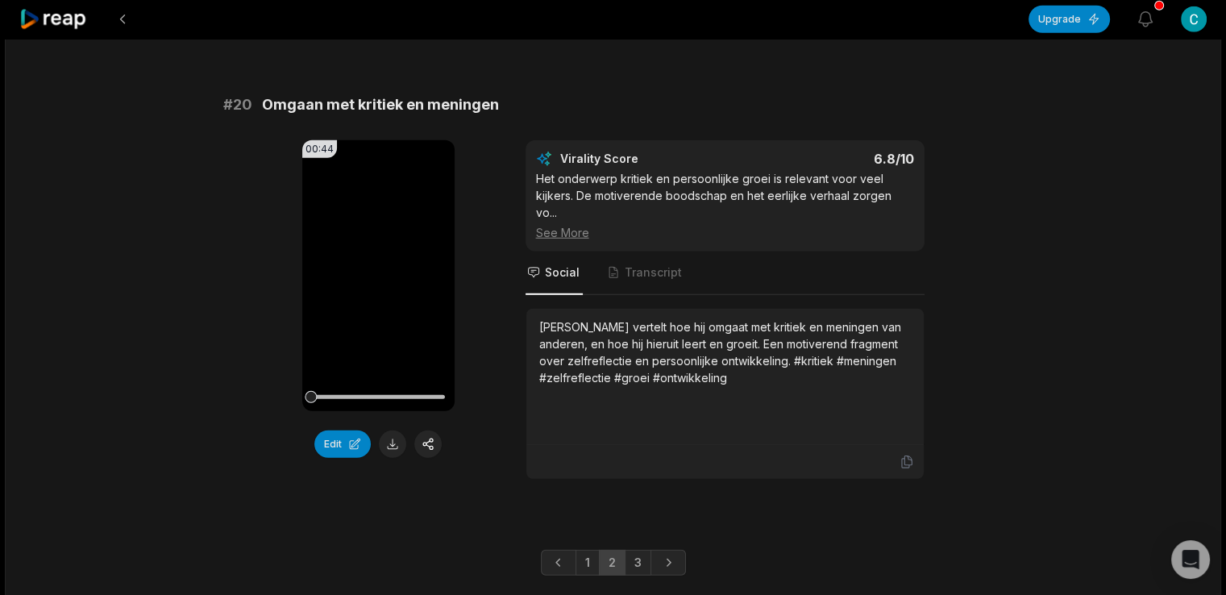
scroll to position [4351, 0]
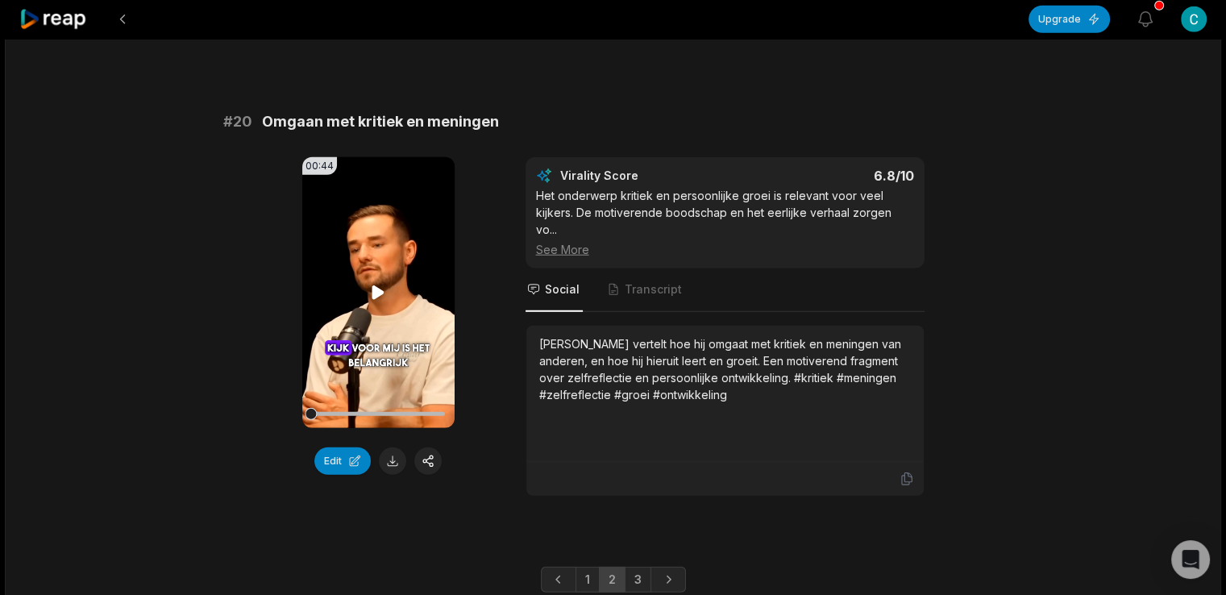
click at [385, 283] on icon at bounding box center [377, 292] width 19 height 19
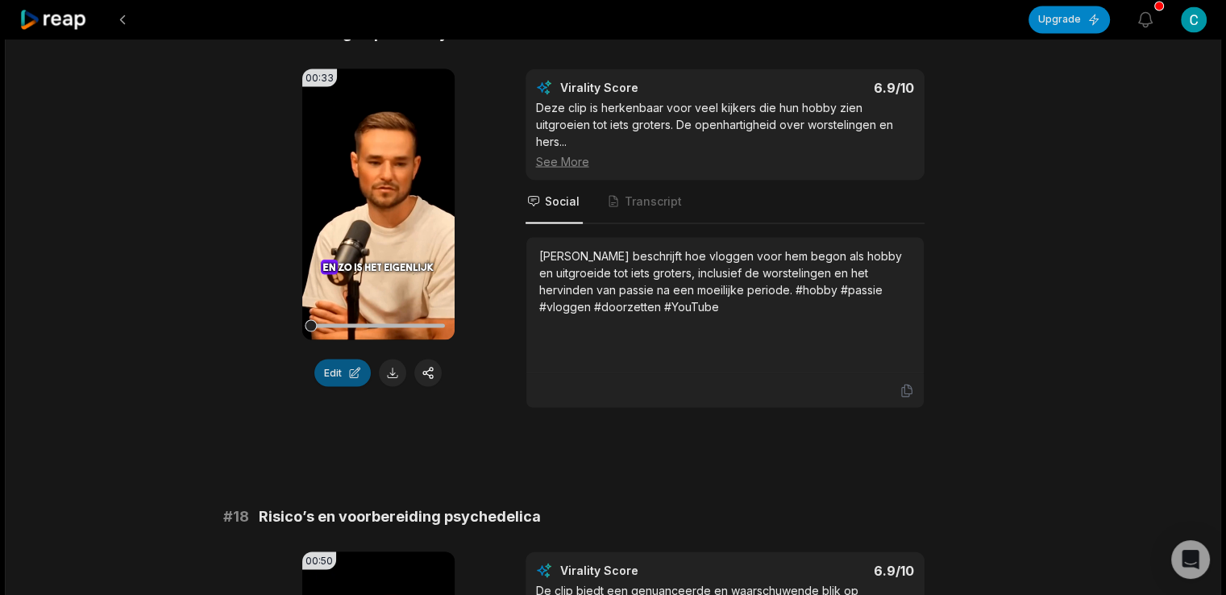
scroll to position [3276, 0]
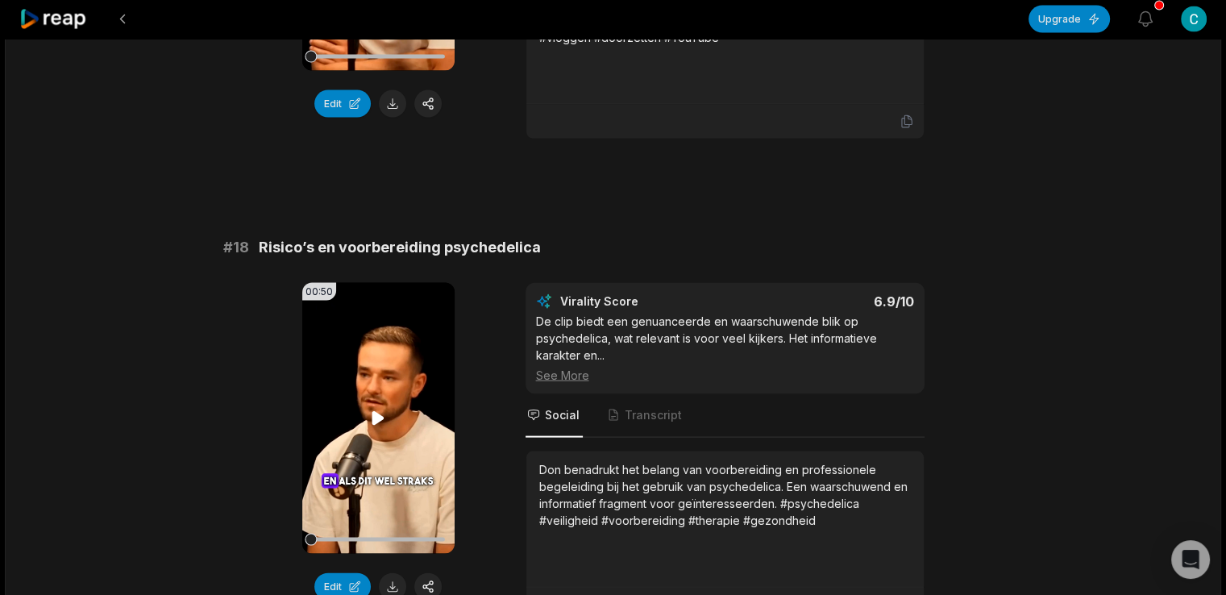
click at [381, 411] on icon at bounding box center [379, 418] width 12 height 14
click at [381, 413] on icon at bounding box center [379, 418] width 6 height 10
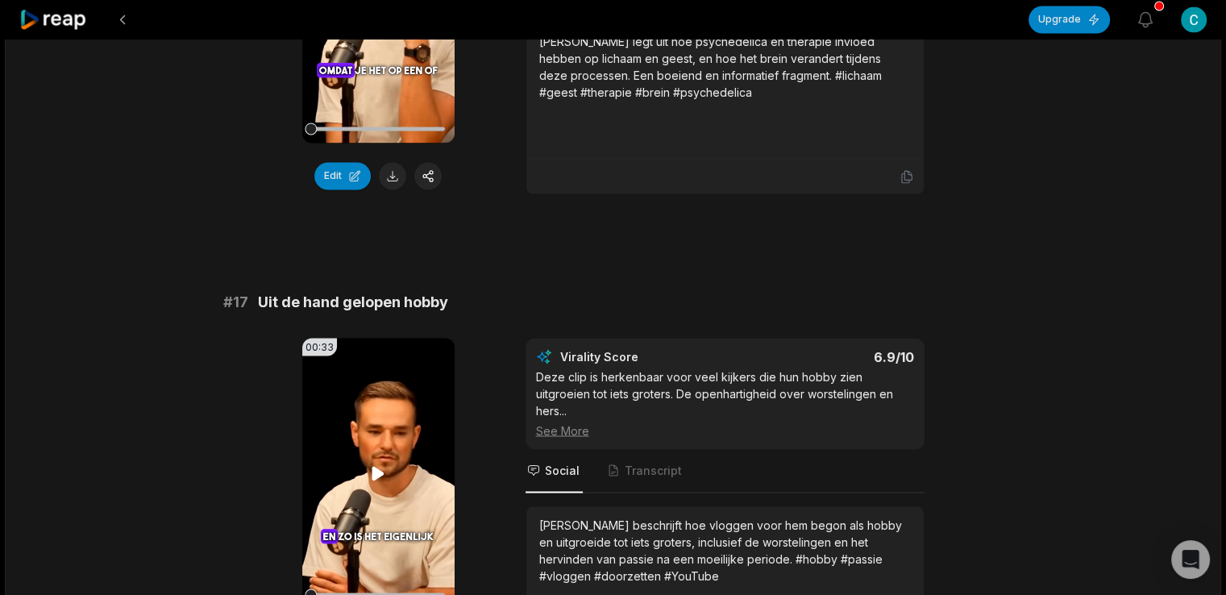
click at [387, 430] on video "Your browser does not support mp4 format." at bounding box center [378, 473] width 152 height 271
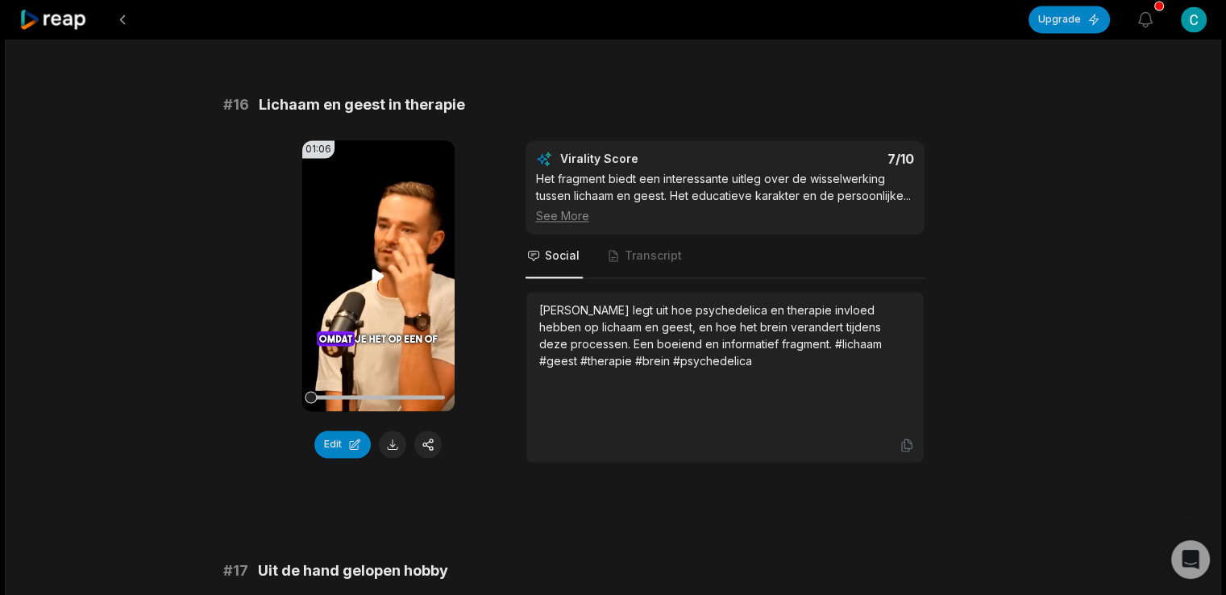
click at [387, 262] on video "Your browser does not support mp4 format." at bounding box center [378, 275] width 152 height 271
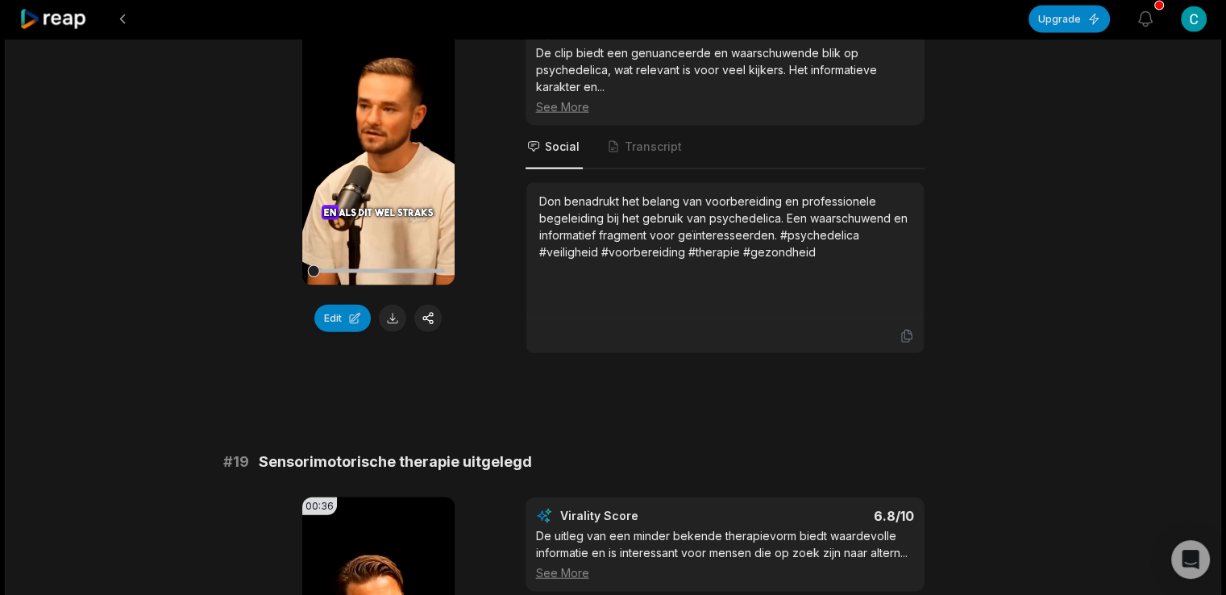
scroll to position [4351, 0]
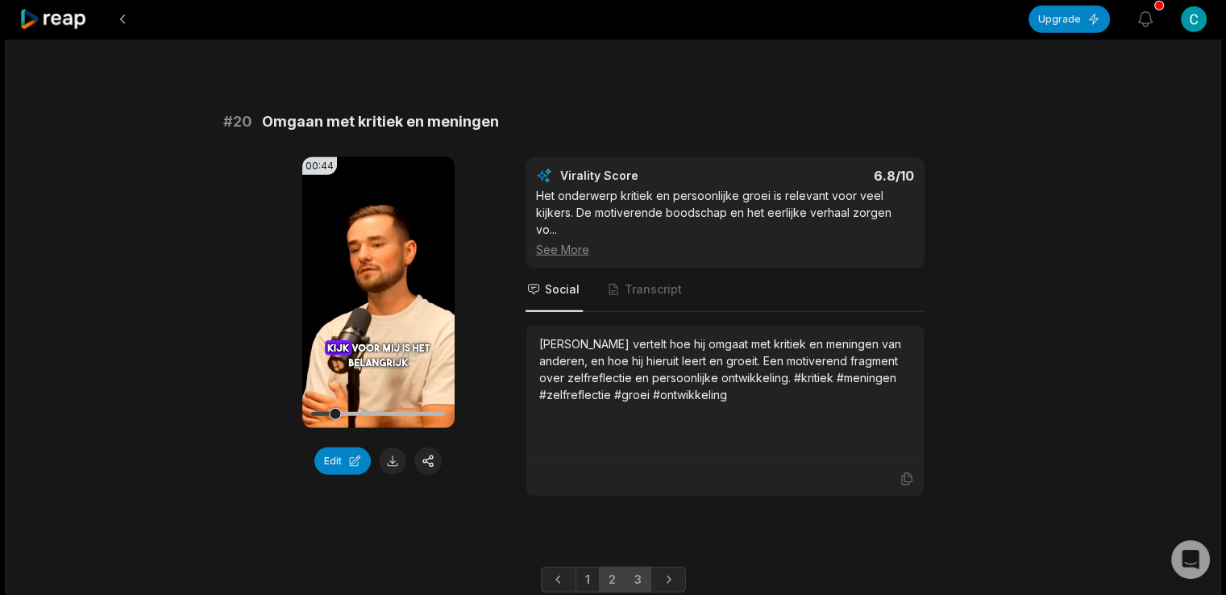
click at [643, 567] on link "3" at bounding box center [638, 580] width 27 height 26
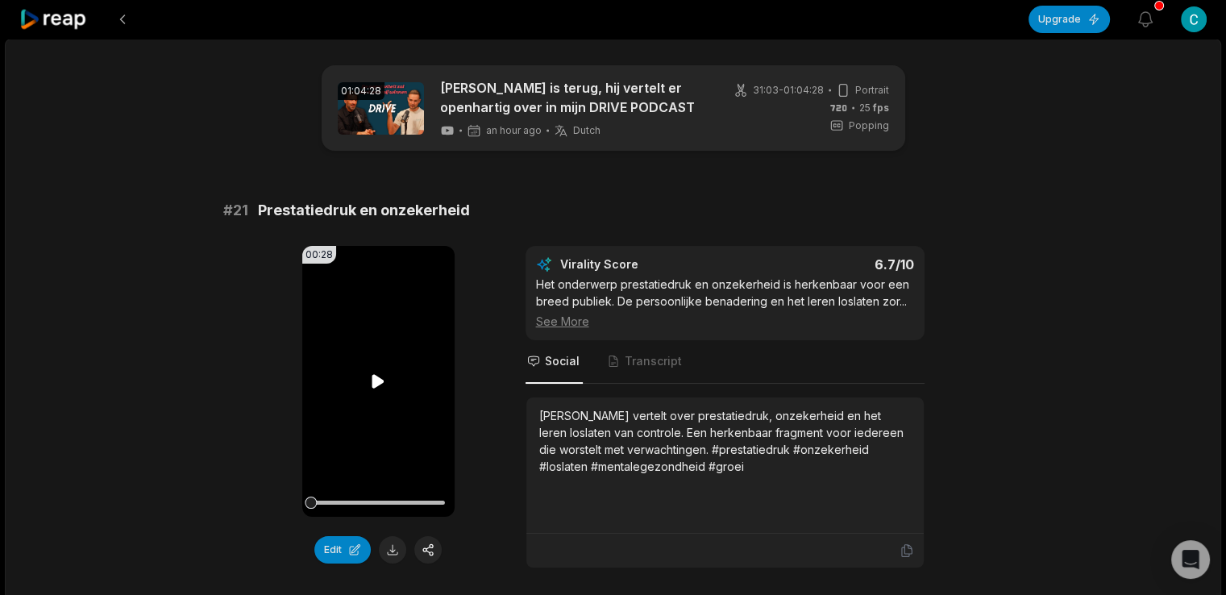
click at [376, 383] on icon at bounding box center [379, 381] width 12 height 14
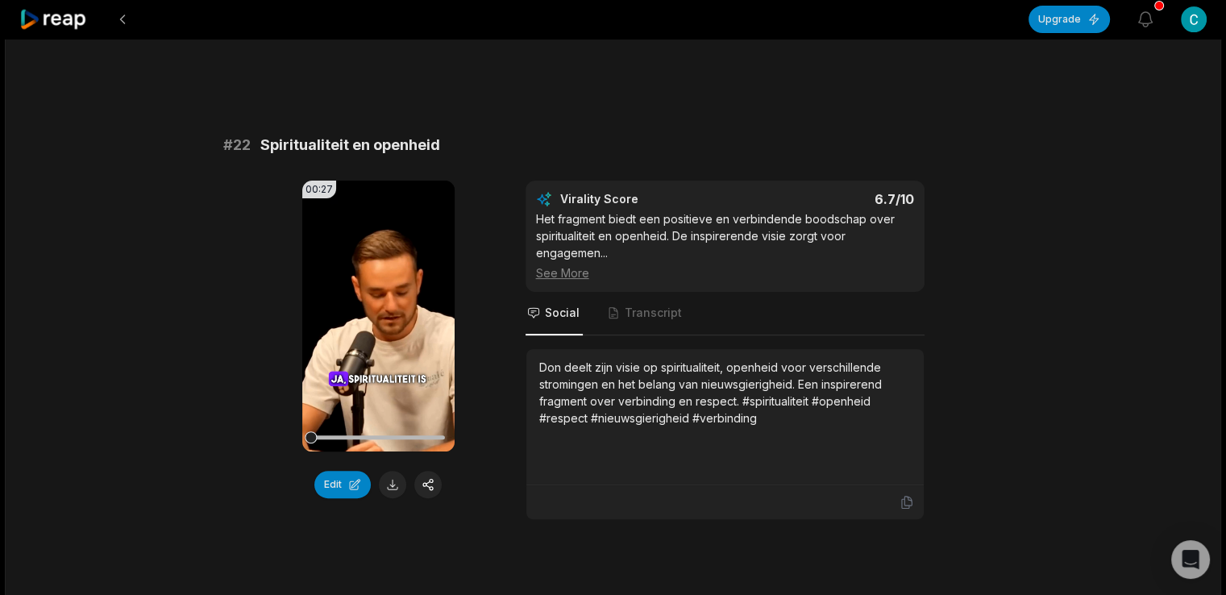
scroll to position [537, 0]
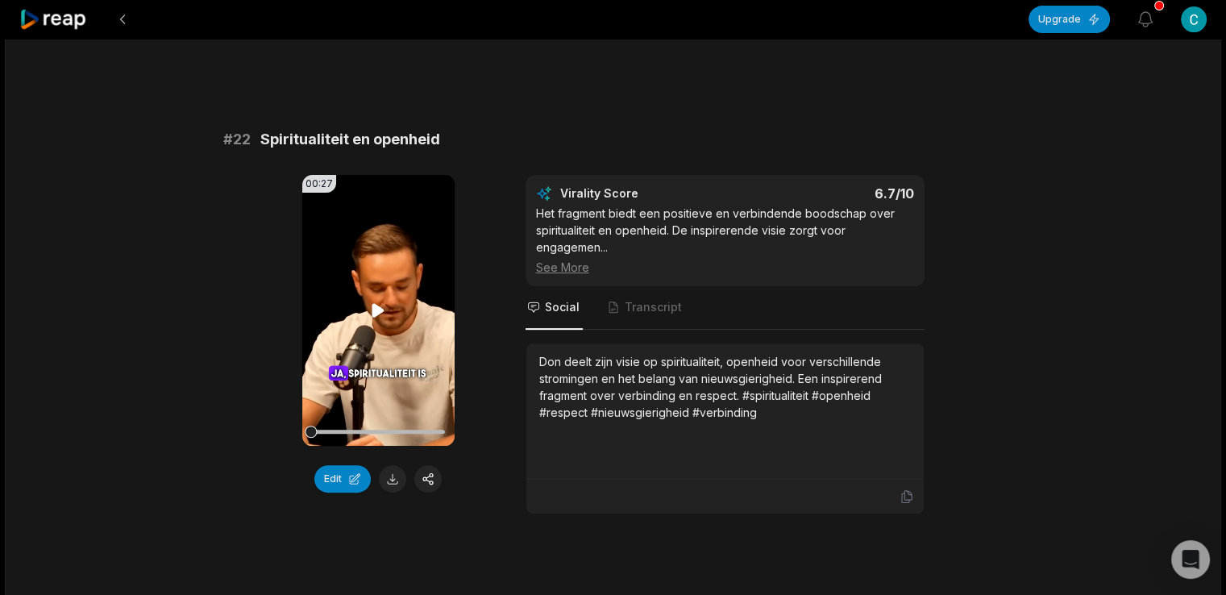
click at [378, 301] on icon at bounding box center [377, 310] width 19 height 19
click at [388, 475] on button at bounding box center [392, 478] width 27 height 27
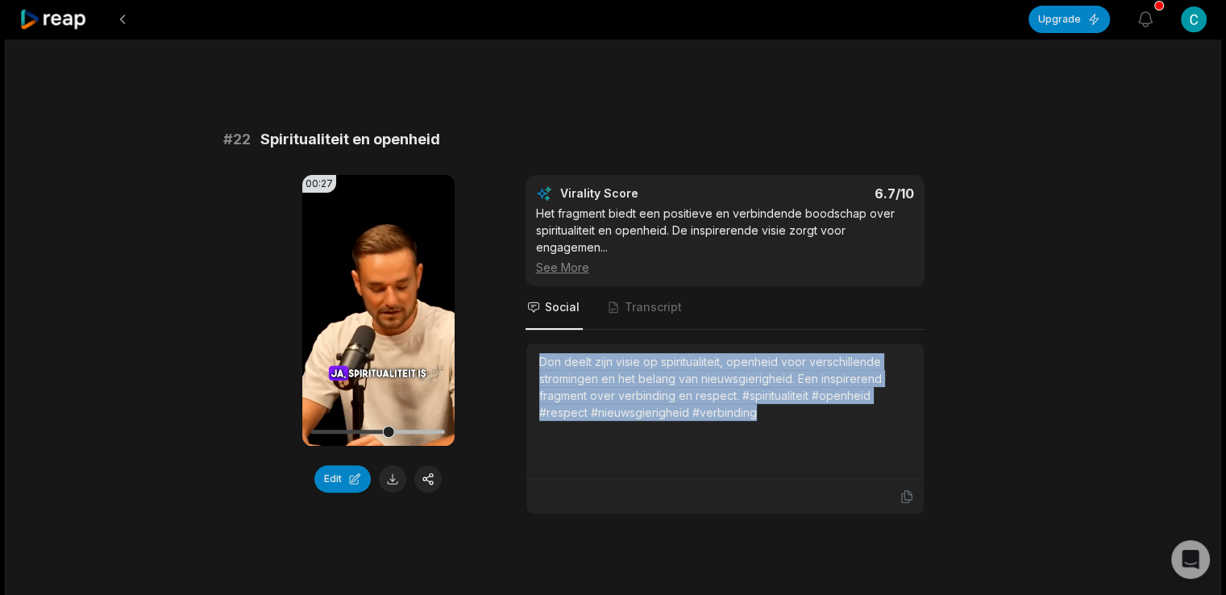
drag, startPoint x: 762, startPoint y: 406, endPoint x: 527, endPoint y: 359, distance: 240.2
click at [527, 359] on div "Don deelt zijn visie op spiritualiteit, openheid voor verschillende stromingen …" at bounding box center [726, 411] width 398 height 136
copy div "Don deelt zijn visie op spiritualiteit, openheid voor verschillende stromingen …"
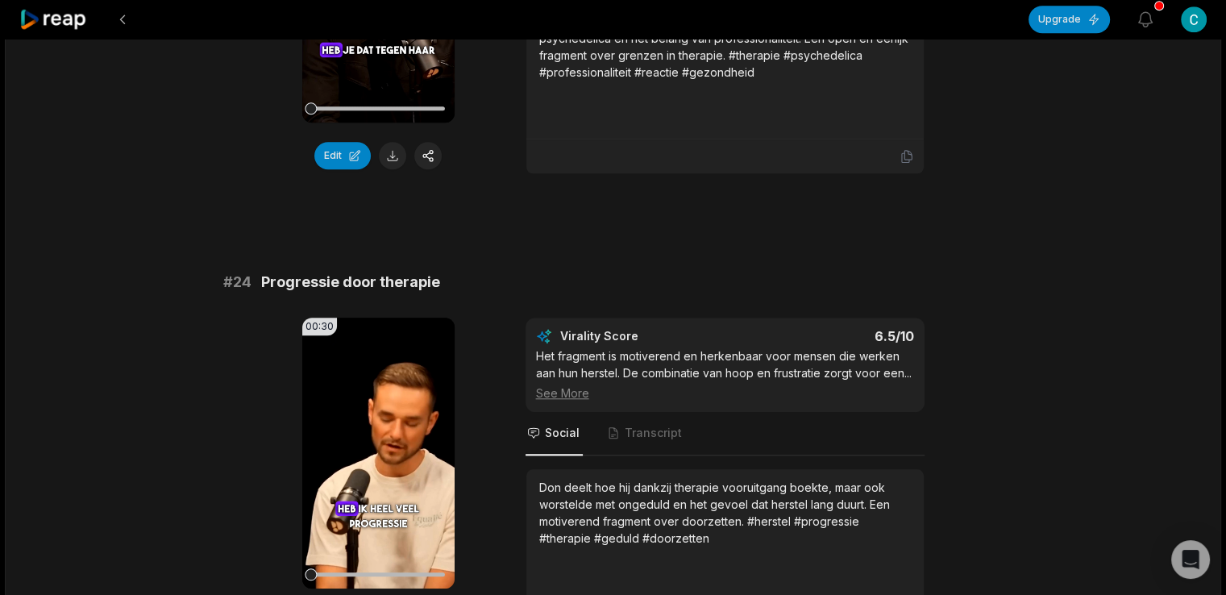
scroll to position [1075, 0]
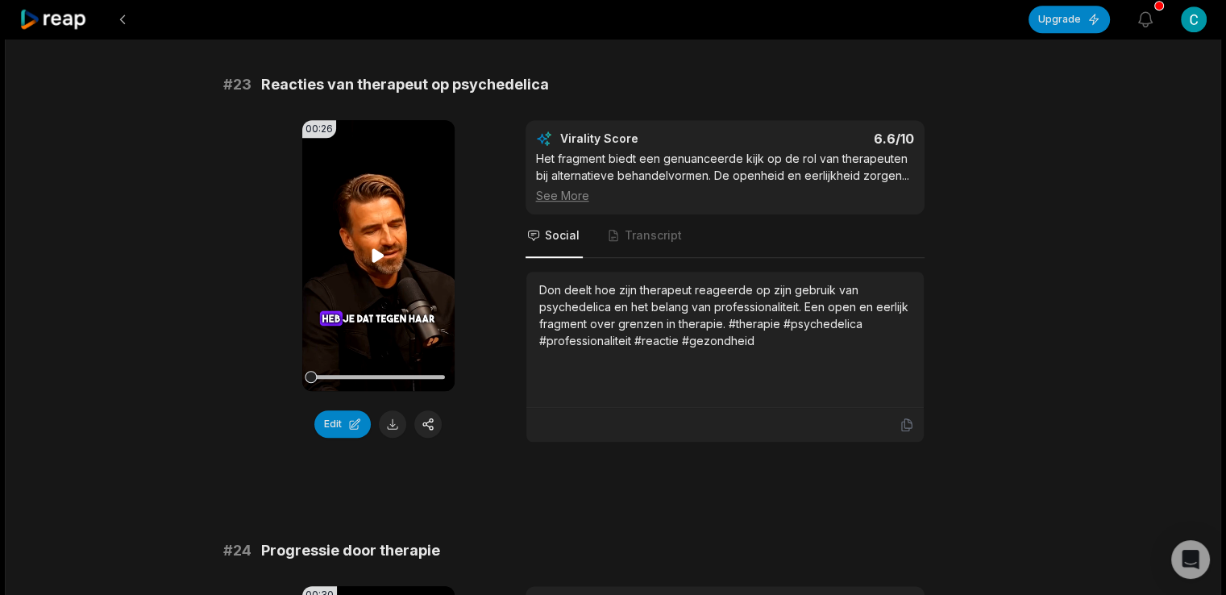
click at [384, 230] on video "Your browser does not support mp4 format." at bounding box center [378, 255] width 152 height 271
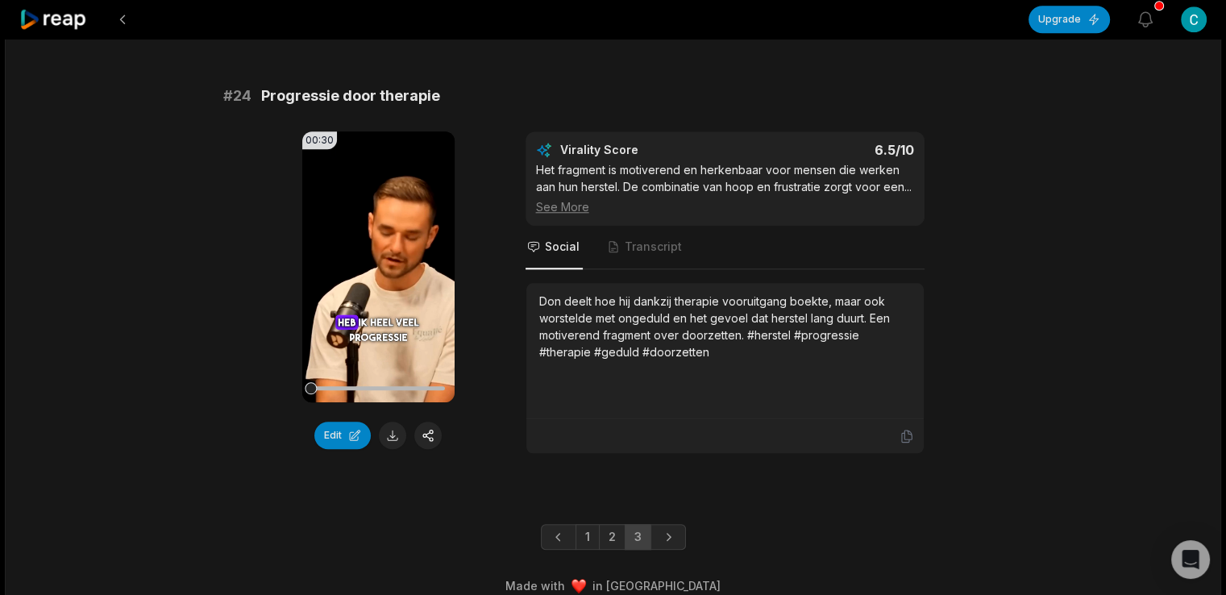
scroll to position [1561, 0]
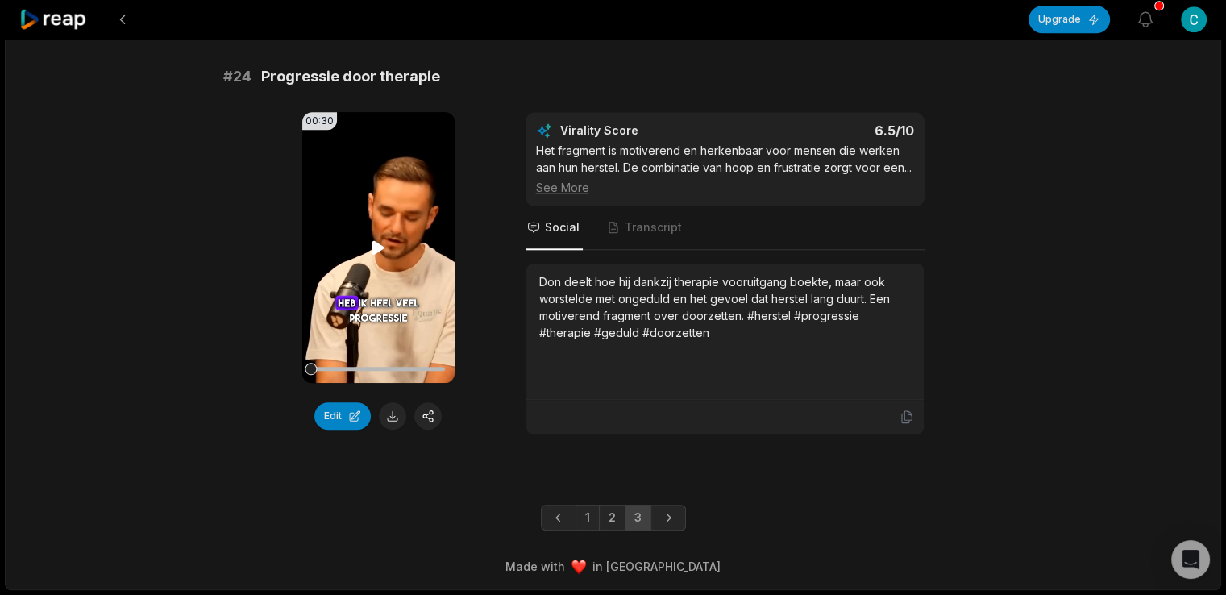
click at [369, 219] on video "Your browser does not support mp4 format." at bounding box center [378, 247] width 152 height 271
click at [377, 238] on icon at bounding box center [377, 247] width 19 height 19
